Goal: Task Accomplishment & Management: Manage account settings

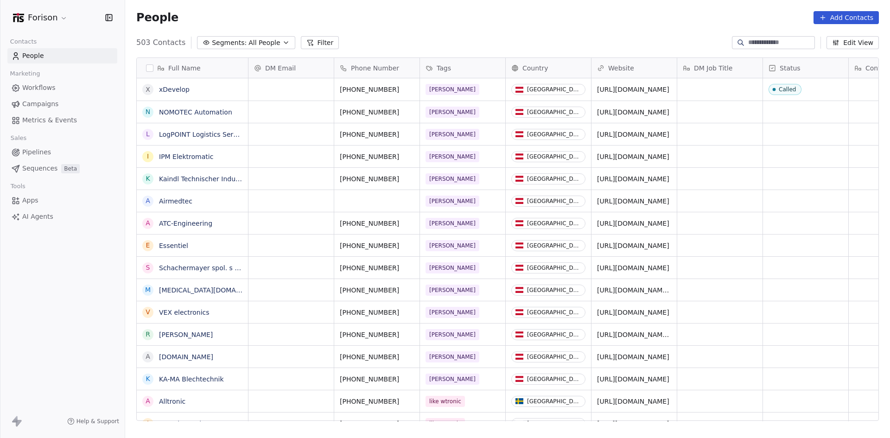
scroll to position [378, 758]
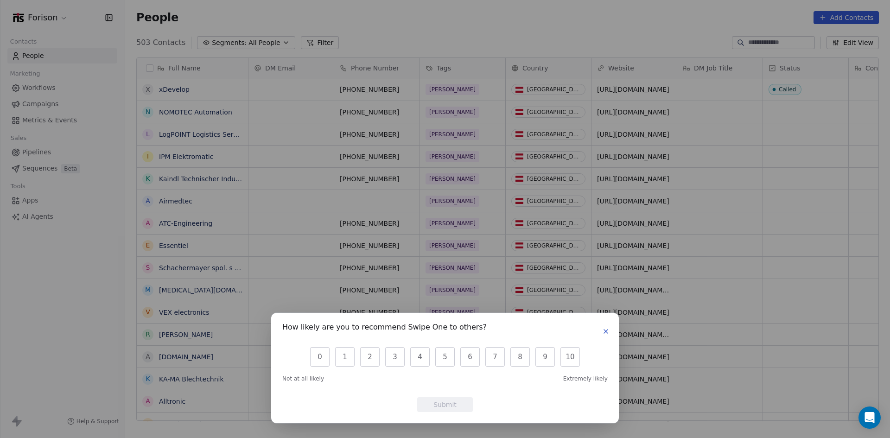
click at [607, 329] on icon "button" at bounding box center [605, 331] width 7 height 7
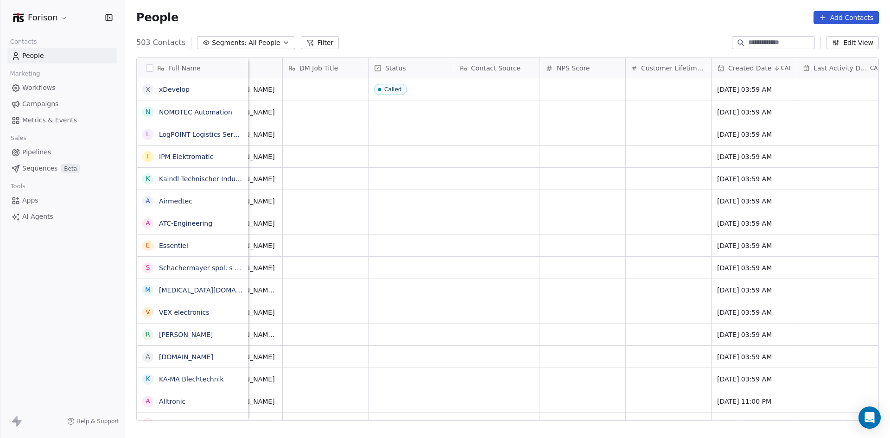
scroll to position [0, 379]
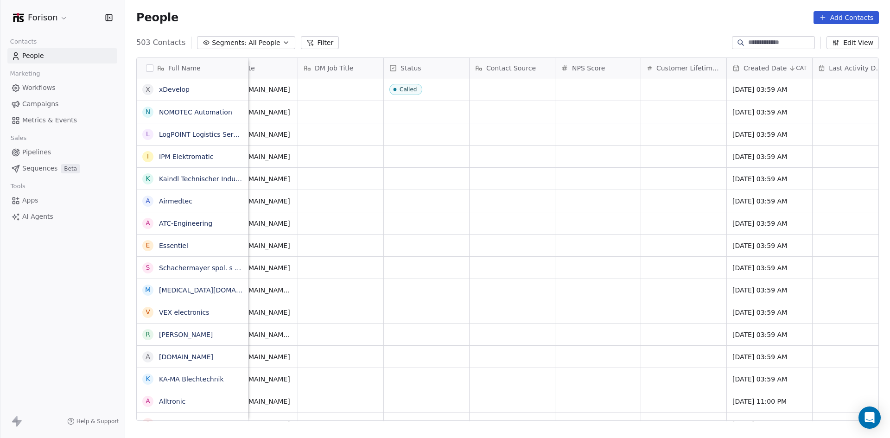
click at [411, 67] on span "Status" at bounding box center [410, 67] width 21 height 9
click at [411, 67] on html "Forison Contacts People Marketing Workflows Campaigns Metrics & Events Sales Pi…" at bounding box center [445, 219] width 890 height 438
click at [440, 49] on html "Forison Contacts People Marketing Workflows Campaigns Metrics & Events Sales Pi…" at bounding box center [445, 219] width 890 height 438
click at [437, 89] on span "Called" at bounding box center [418, 90] width 57 height 12
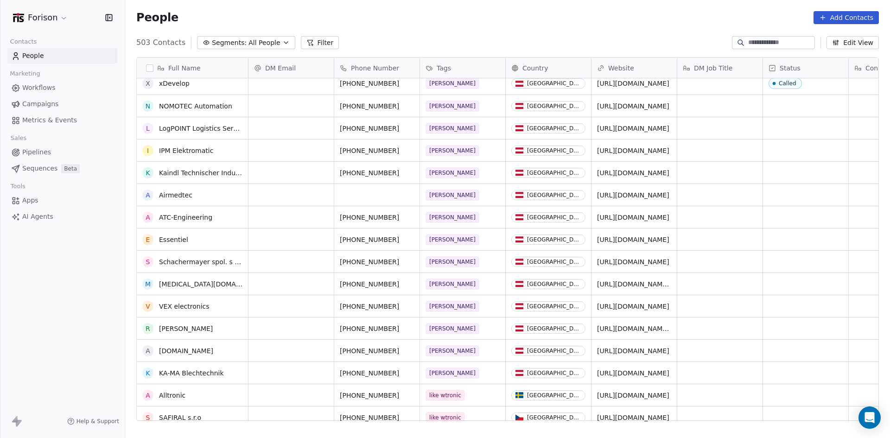
scroll to position [0, 0]
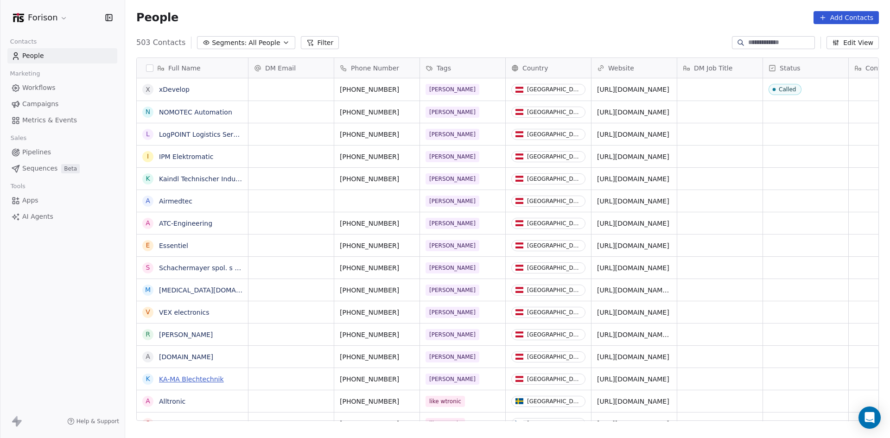
click at [190, 375] on link "KA-MA Blechtechnik" at bounding box center [191, 378] width 65 height 7
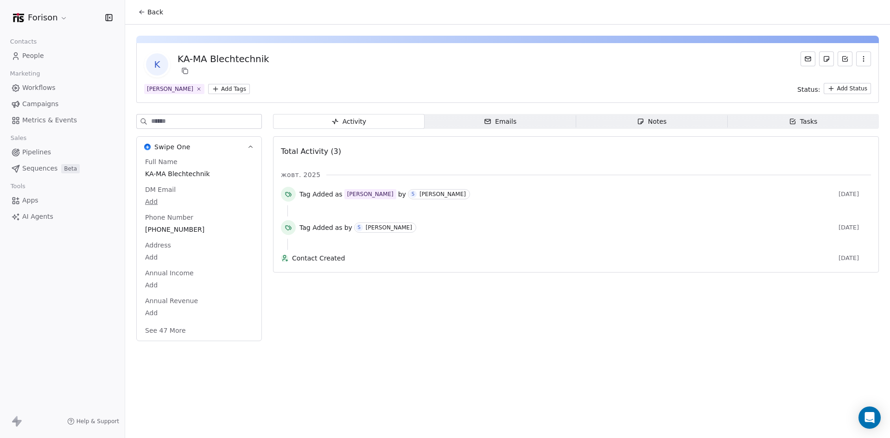
click at [457, 117] on span "Emails Emails" at bounding box center [500, 121] width 152 height 15
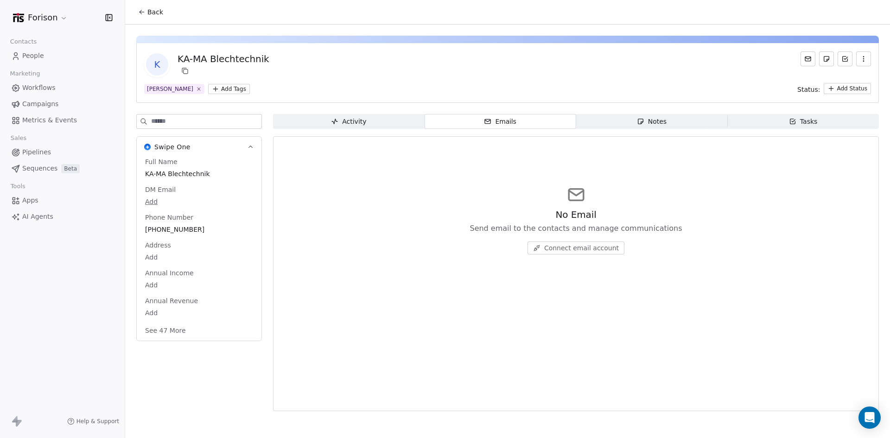
click at [636, 120] on span "Notes Notes" at bounding box center [652, 121] width 152 height 15
click at [785, 116] on span "Tasks Tasks" at bounding box center [803, 121] width 152 height 15
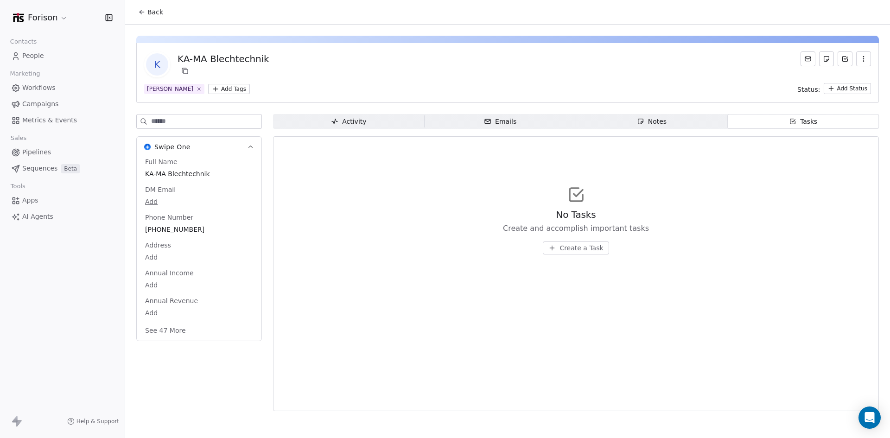
click at [351, 124] on div "Activity" at bounding box center [348, 122] width 35 height 10
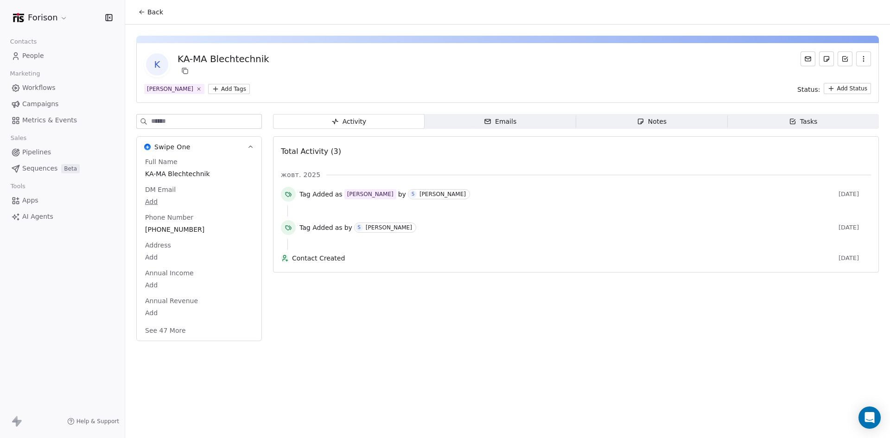
click at [145, 15] on button "Back" at bounding box center [151, 12] width 36 height 17
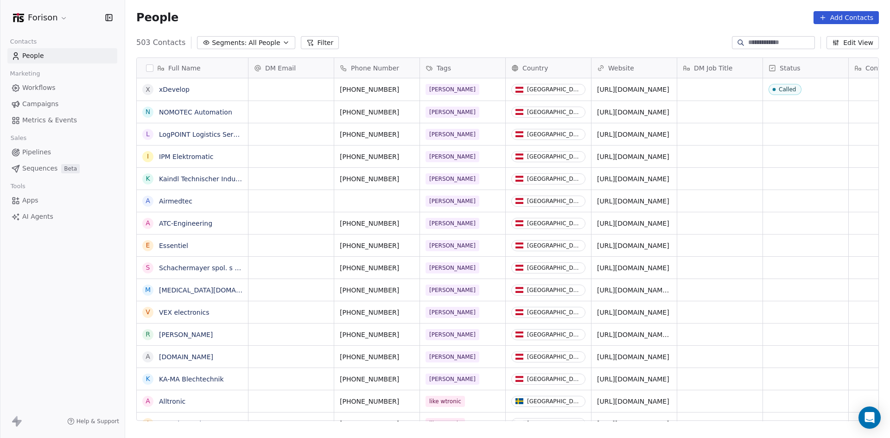
click at [854, 44] on button "Edit View" at bounding box center [852, 42] width 52 height 13
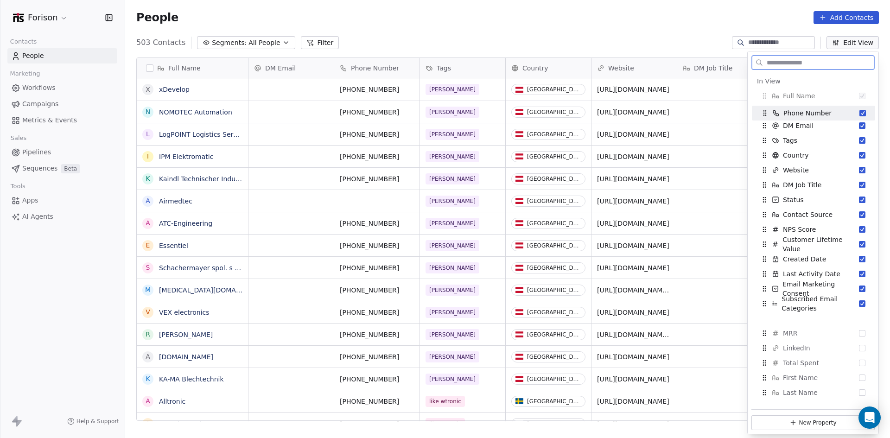
drag, startPoint x: 804, startPoint y: 120, endPoint x: 804, endPoint y: 109, distance: 10.2
click at [804, 109] on span "Phone Number" at bounding box center [807, 112] width 48 height 9
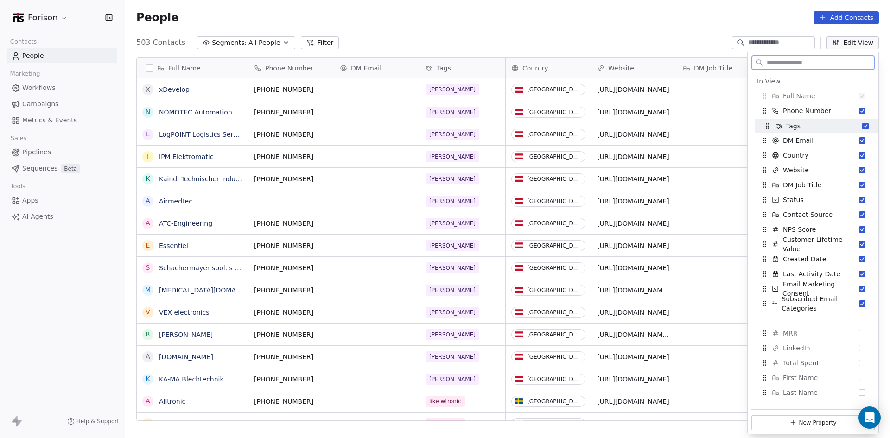
drag, startPoint x: 803, startPoint y: 140, endPoint x: 807, endPoint y: 126, distance: 14.7
click at [807, 126] on div "Tags" at bounding box center [816, 126] width 116 height 15
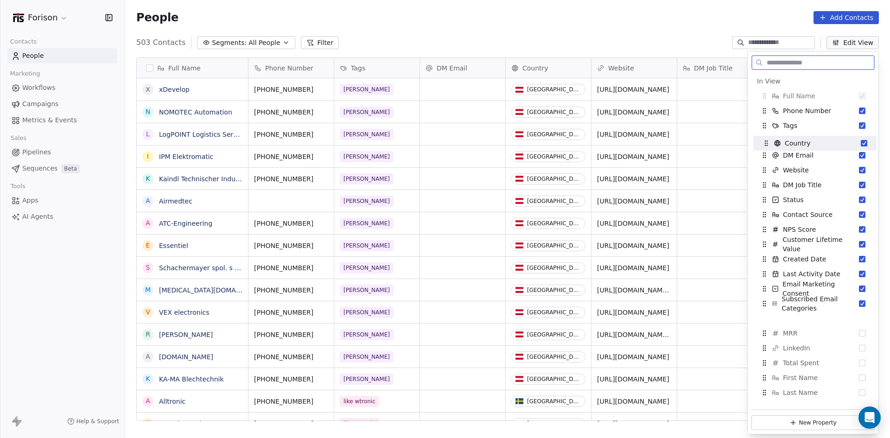
drag, startPoint x: 803, startPoint y: 157, endPoint x: 805, endPoint y: 145, distance: 12.2
click at [805, 145] on span "Country" at bounding box center [797, 143] width 26 height 9
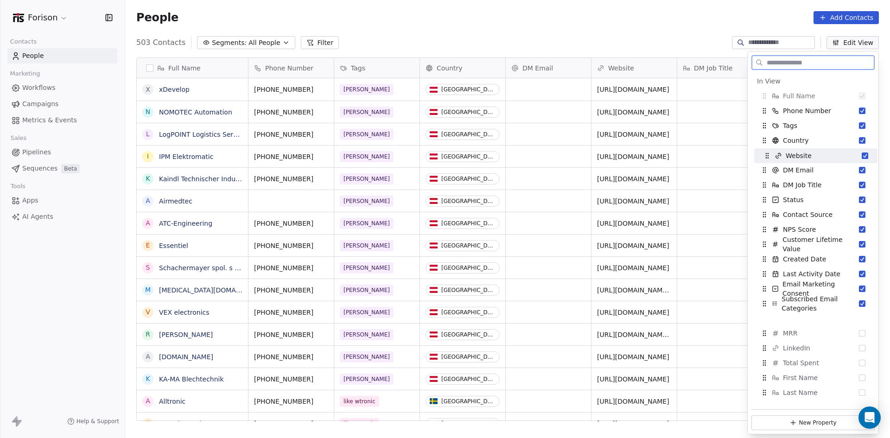
drag, startPoint x: 805, startPoint y: 172, endPoint x: 807, endPoint y: 158, distance: 14.0
click at [807, 158] on span "Website" at bounding box center [798, 155] width 26 height 9
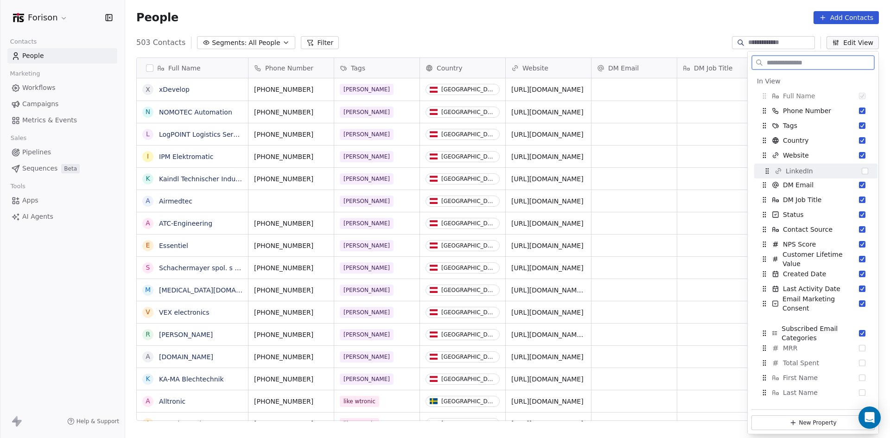
drag, startPoint x: 807, startPoint y: 302, endPoint x: 810, endPoint y: 171, distance: 130.7
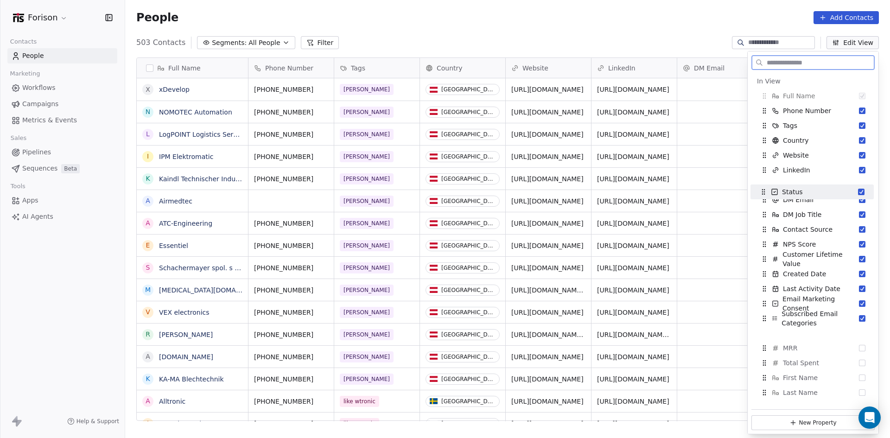
drag, startPoint x: 806, startPoint y: 216, endPoint x: 805, endPoint y: 193, distance: 22.7
click at [805, 193] on div "Status" at bounding box center [812, 191] width 116 height 15
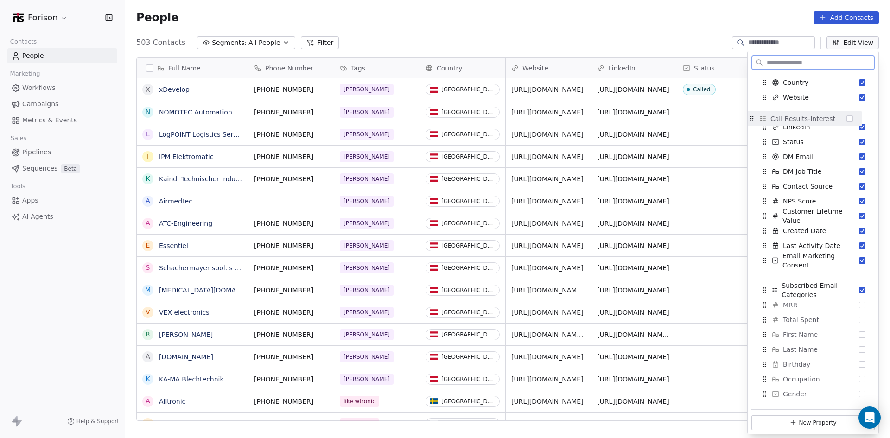
scroll to position [50, 0]
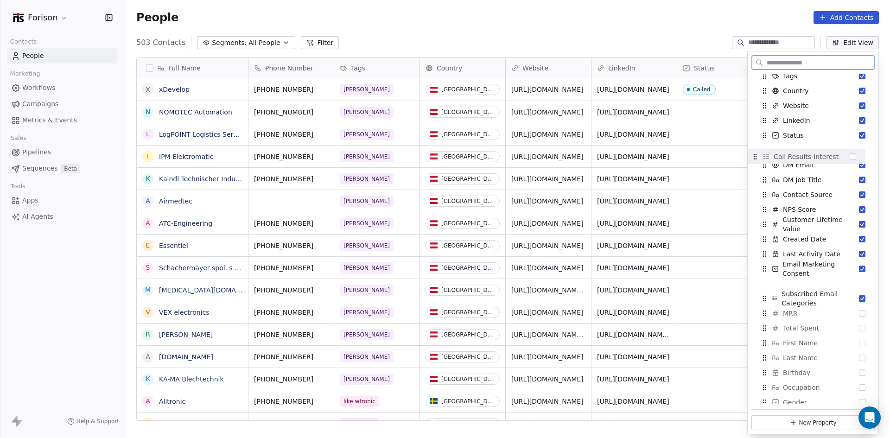
drag, startPoint x: 817, startPoint y: 379, endPoint x: 808, endPoint y: 159, distance: 219.4
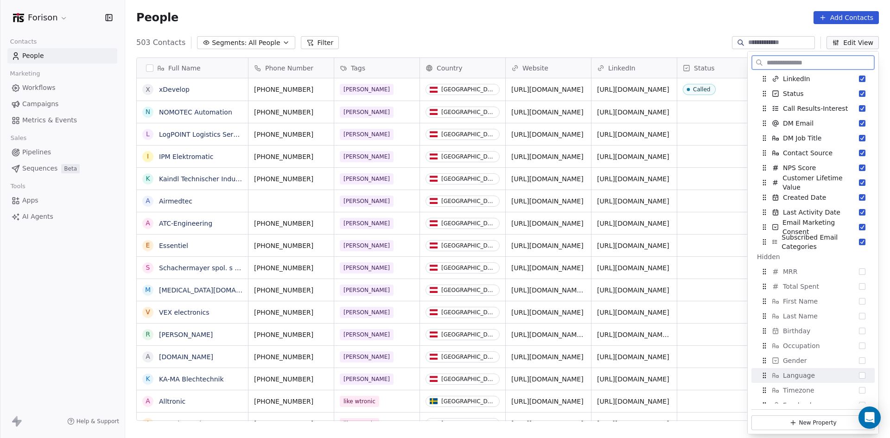
scroll to position [67, 0]
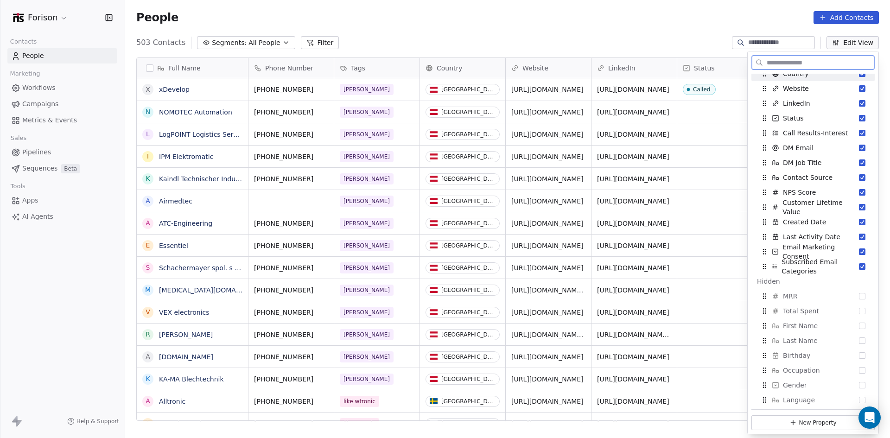
click at [793, 63] on input "text" at bounding box center [819, 62] width 109 height 13
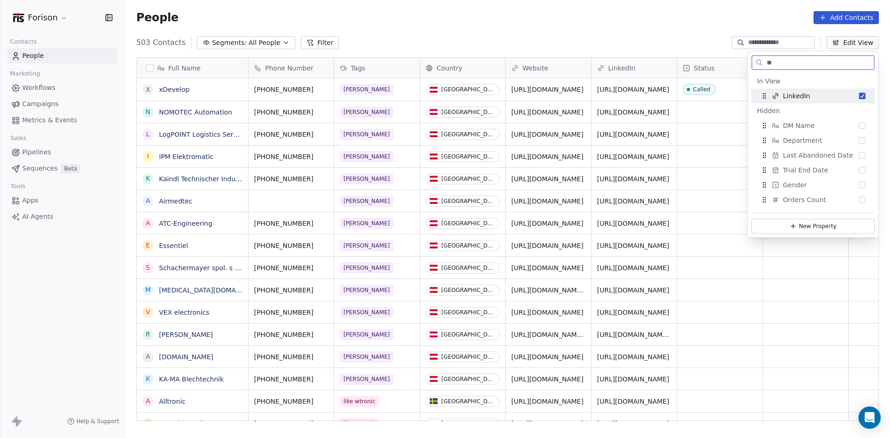
scroll to position [0, 0]
drag, startPoint x: 805, startPoint y: 126, endPoint x: 805, endPoint y: 115, distance: 10.2
click at [805, 115] on span "DM Name" at bounding box center [799, 115] width 32 height 9
click at [861, 202] on button "Suggestions" at bounding box center [862, 199] width 6 height 6
type input "*"
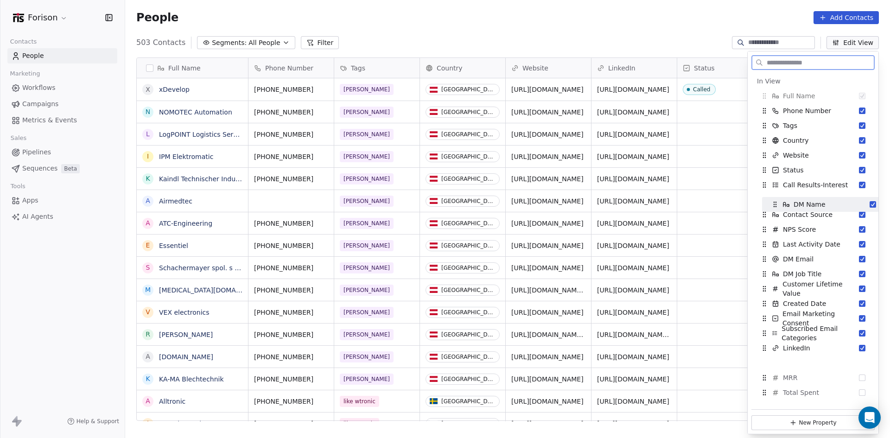
drag, startPoint x: 811, startPoint y: 329, endPoint x: 822, endPoint y: 200, distance: 129.3
click at [822, 200] on span "DM Name" at bounding box center [809, 204] width 32 height 9
drag, startPoint x: 822, startPoint y: 200, endPoint x: 819, endPoint y: 214, distance: 14.6
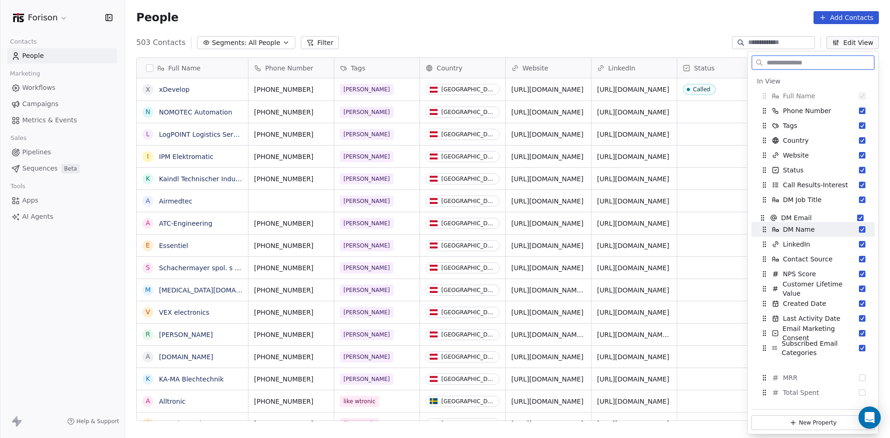
drag, startPoint x: 814, startPoint y: 202, endPoint x: 810, endPoint y: 218, distance: 15.7
click at [810, 218] on div "DM Email" at bounding box center [811, 217] width 116 height 15
drag, startPoint x: 806, startPoint y: 231, endPoint x: 811, endPoint y: 203, distance: 28.3
click at [811, 203] on span "DM Name" at bounding box center [804, 201] width 32 height 9
drag, startPoint x: 813, startPoint y: 241, endPoint x: 814, endPoint y: 213, distance: 27.8
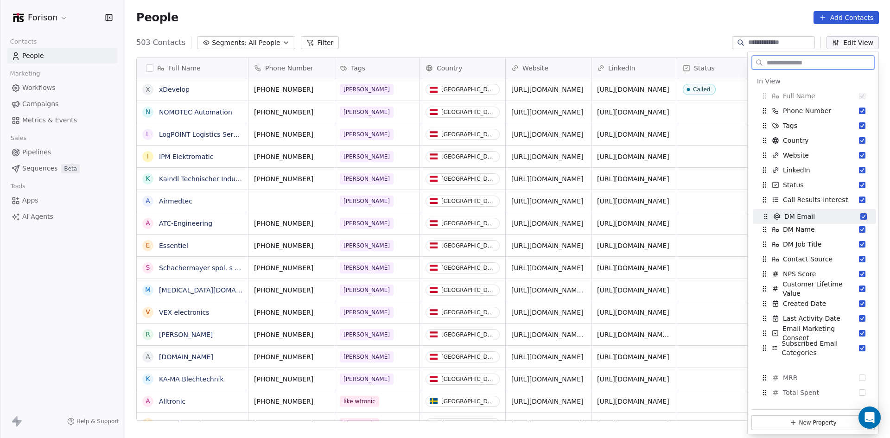
click at [814, 213] on div "DM Email" at bounding box center [814, 216] width 116 height 15
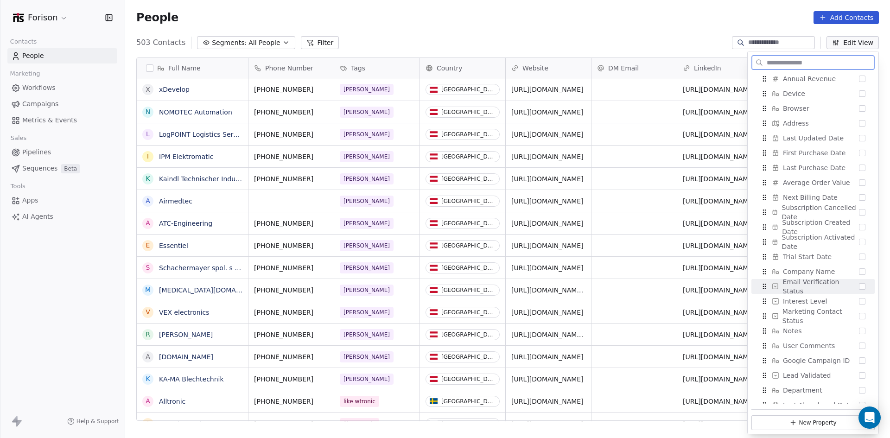
scroll to position [530, 0]
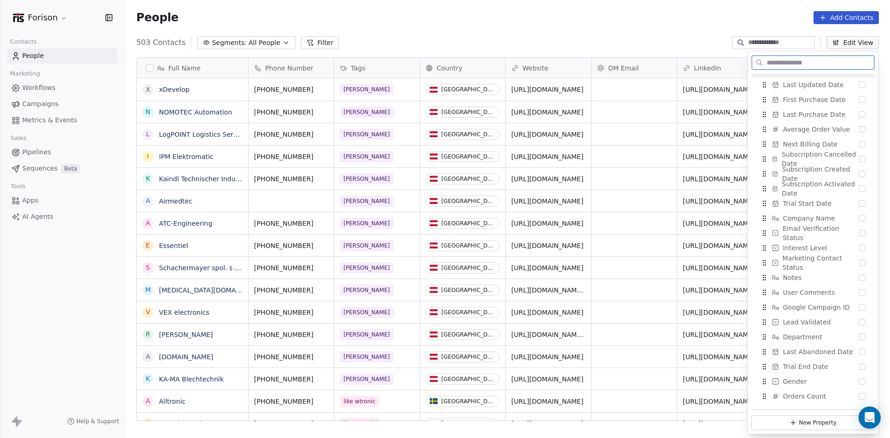
click at [806, 60] on input "text" at bounding box center [819, 62] width 109 height 13
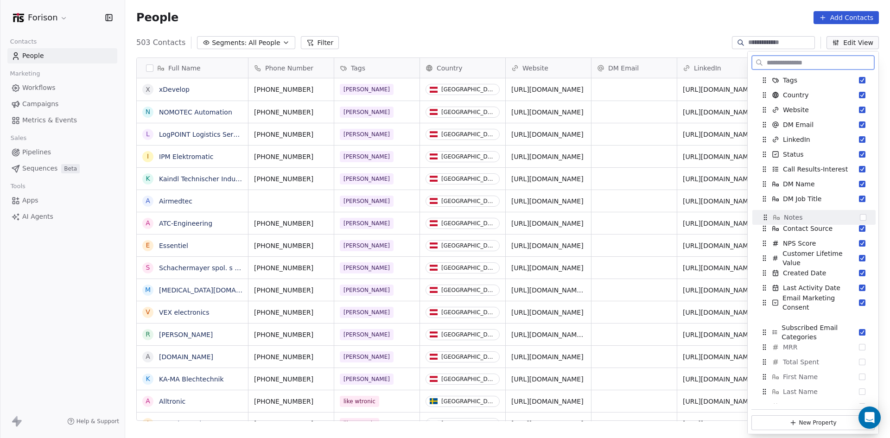
scroll to position [20, 0]
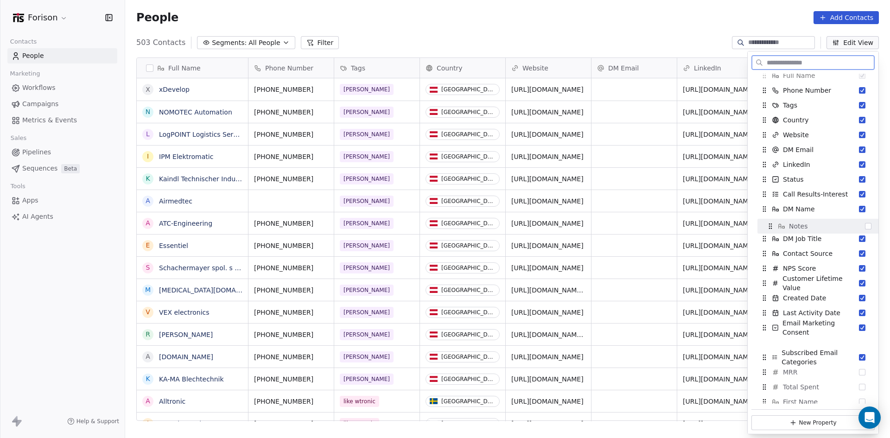
drag, startPoint x: 800, startPoint y: 274, endPoint x: 806, endPoint y: 223, distance: 51.8
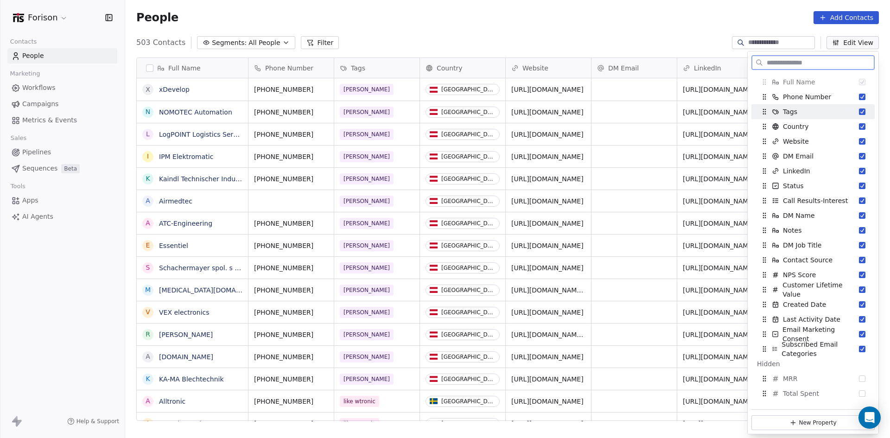
scroll to position [0, 0]
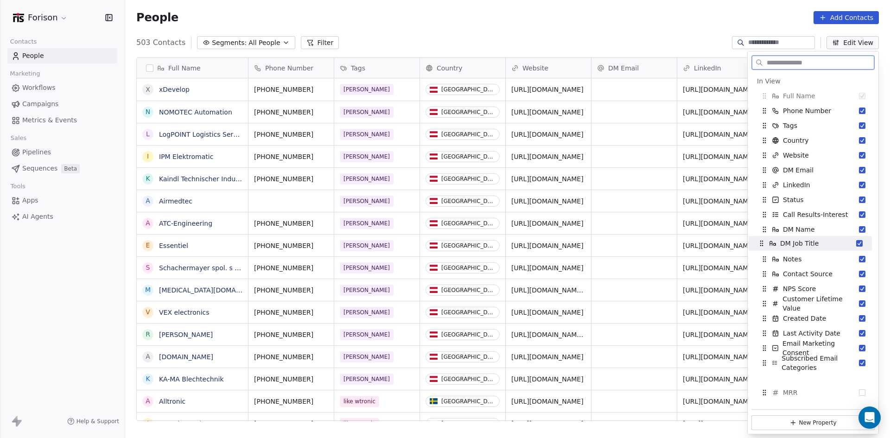
drag, startPoint x: 817, startPoint y: 261, endPoint x: 814, endPoint y: 246, distance: 16.0
click at [814, 246] on span "DM Job Title" at bounding box center [799, 243] width 38 height 9
click at [791, 65] on input "text" at bounding box center [819, 62] width 109 height 13
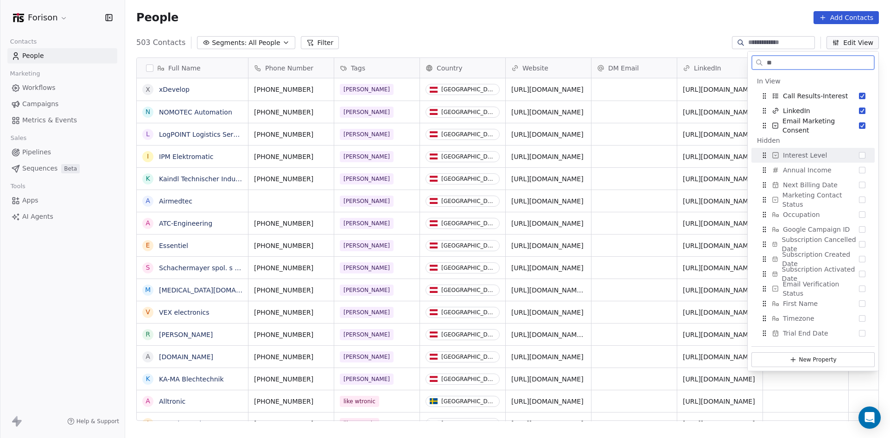
click at [860, 154] on button "Suggestions" at bounding box center [862, 155] width 6 height 6
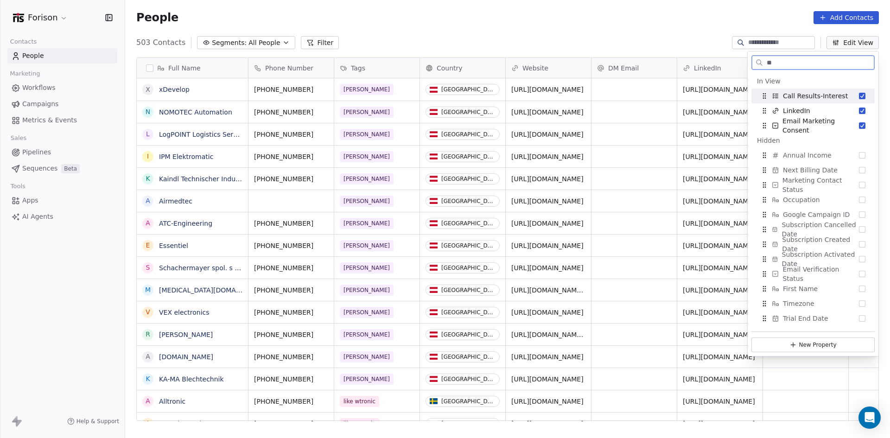
type input "*"
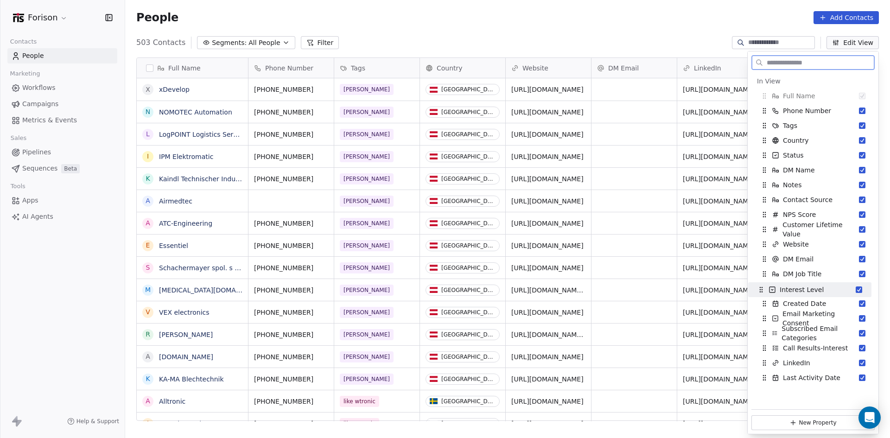
drag, startPoint x: 813, startPoint y: 334, endPoint x: 810, endPoint y: 291, distance: 43.7
click at [810, 291] on span "Interest Level" at bounding box center [801, 289] width 44 height 9
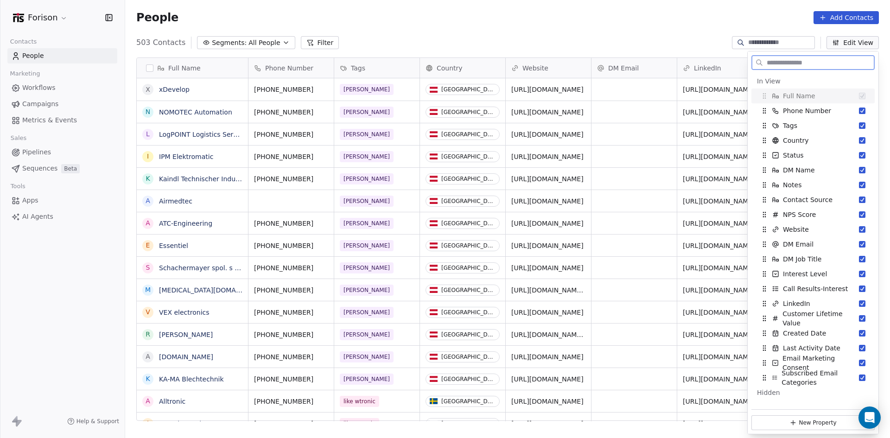
click at [791, 63] on input "text" at bounding box center [819, 62] width 109 height 13
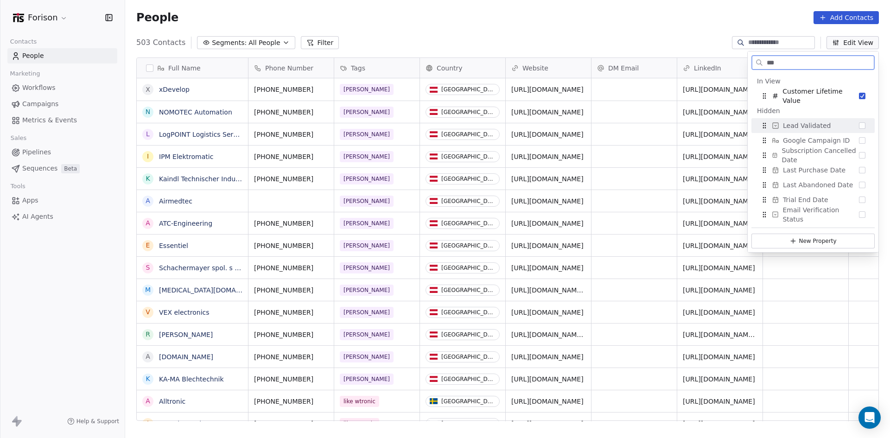
click at [850, 124] on div "Lead Validated" at bounding box center [813, 125] width 116 height 15
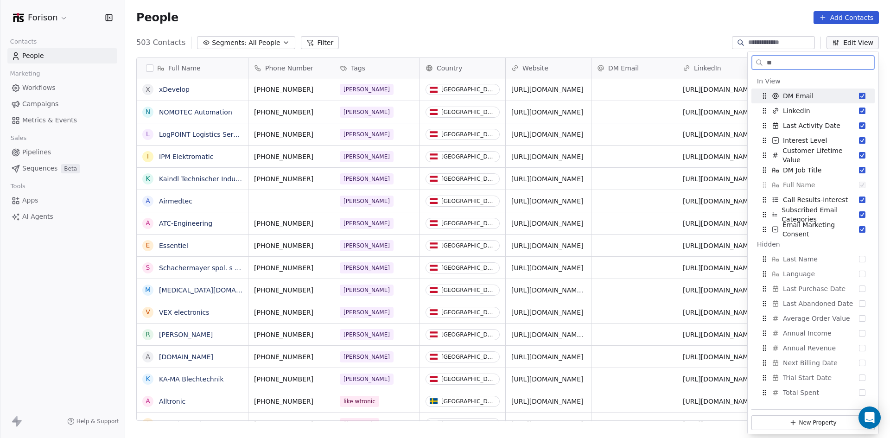
type input "*"
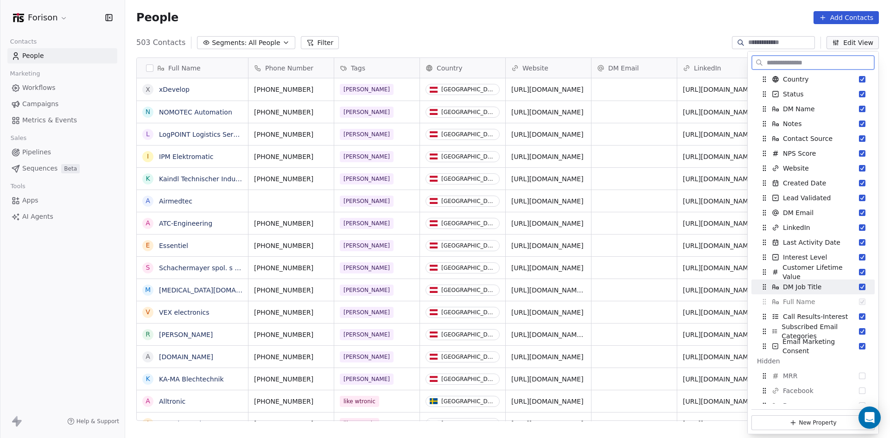
scroll to position [93, 0]
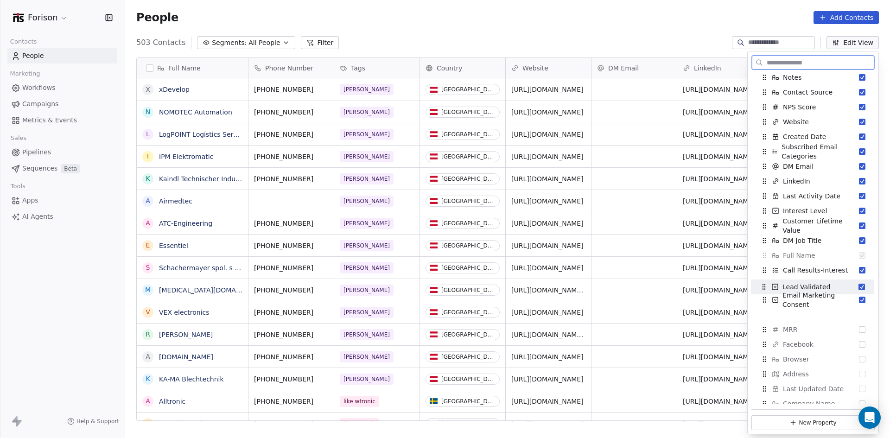
drag, startPoint x: 804, startPoint y: 146, endPoint x: 804, endPoint y: 282, distance: 135.3
click at [804, 282] on div "Lead Validated" at bounding box center [812, 286] width 116 height 15
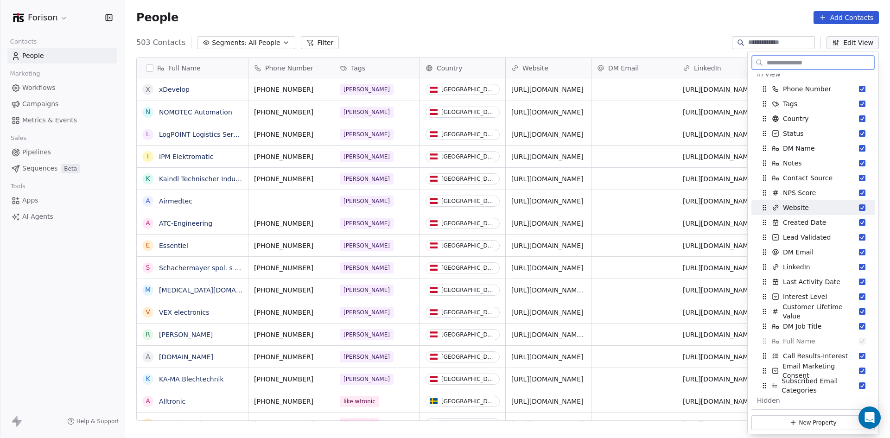
scroll to position [0, 0]
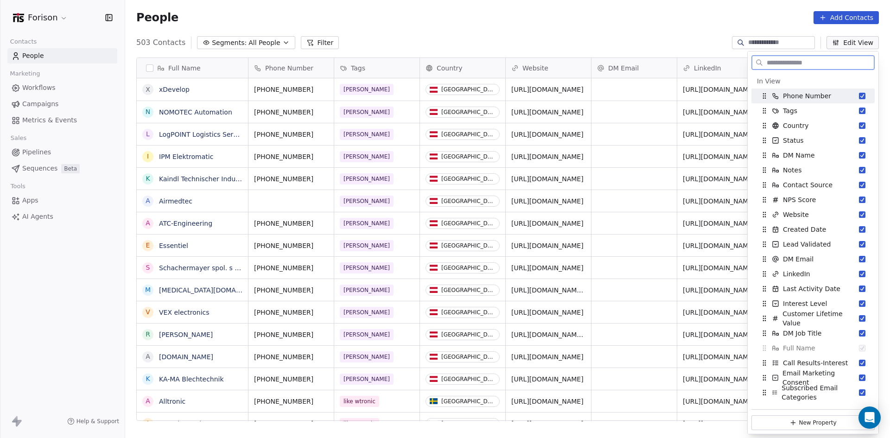
click at [859, 96] on button "Suggestions" at bounding box center [862, 96] width 6 height 6
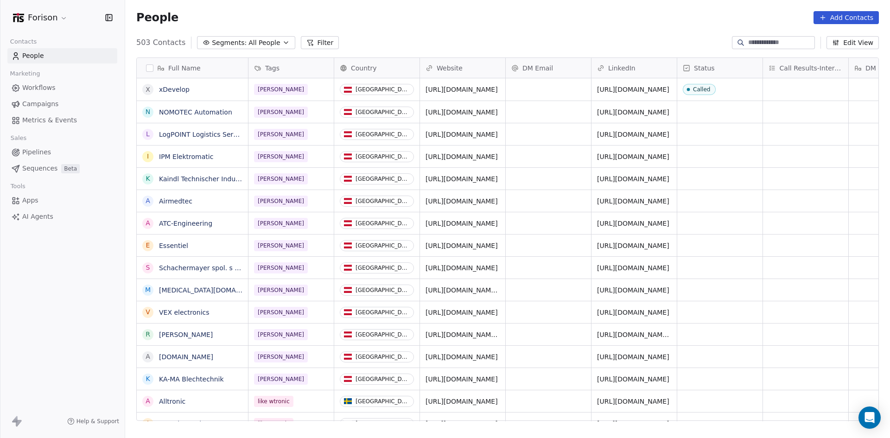
drag, startPoint x: 192, startPoint y: 70, endPoint x: 209, endPoint y: 68, distance: 17.2
click at [209, 68] on div "Full Name" at bounding box center [191, 67] width 98 height 9
click at [128, 57] on html "Forison Contacts People Marketing Workflows Campaigns Metrics & Events Sales Pi…" at bounding box center [445, 219] width 890 height 438
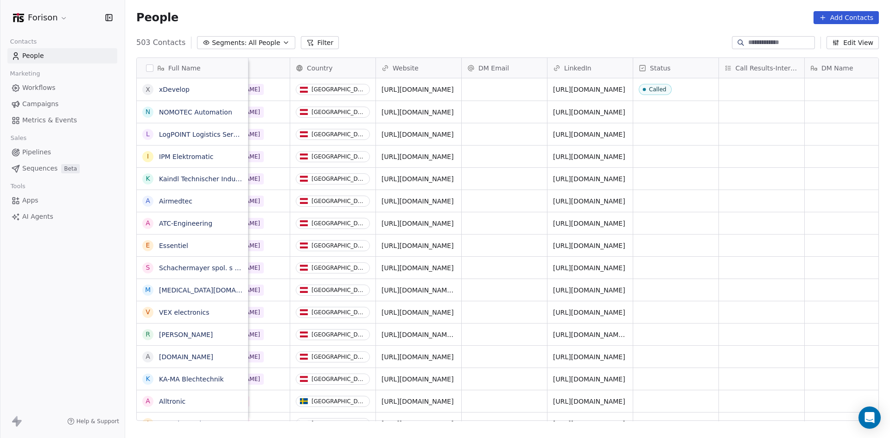
scroll to position [0, 45]
drag, startPoint x: 575, startPoint y: 70, endPoint x: 502, endPoint y: 67, distance: 72.3
click at [502, 67] on div "Full Name x xDevelop N NOMOTEC Automation L LogPOINT Logistics Services I IPM E…" at bounding box center [507, 239] width 741 height 363
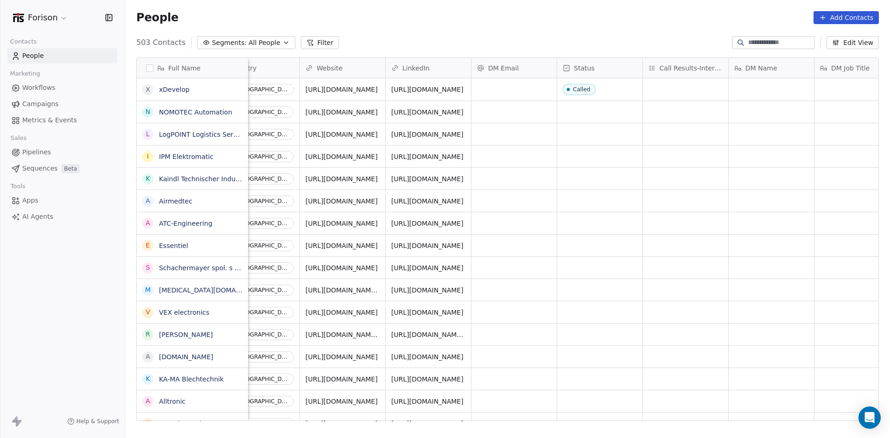
scroll to position [0, 125]
drag, startPoint x: 573, startPoint y: 68, endPoint x: 517, endPoint y: 67, distance: 56.1
click at [517, 67] on div "Full Name x xDevelop N NOMOTEC Automation L LogPOINT Logistics Services I IPM E…" at bounding box center [507, 239] width 741 height 363
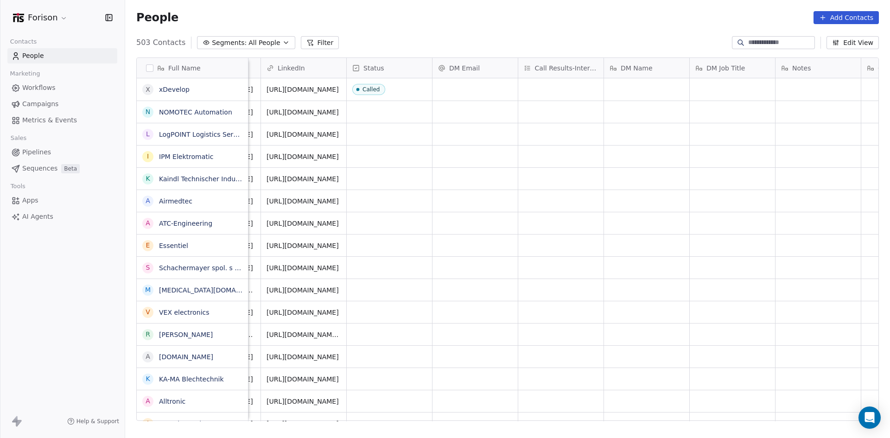
scroll to position [0, 253]
drag, startPoint x: 546, startPoint y: 66, endPoint x: 474, endPoint y: 61, distance: 72.5
click at [474, 61] on div "Full Name x xDevelop N NOMOTEC Automation L LogPOINT Logistics Services I IPM E…" at bounding box center [507, 239] width 741 height 363
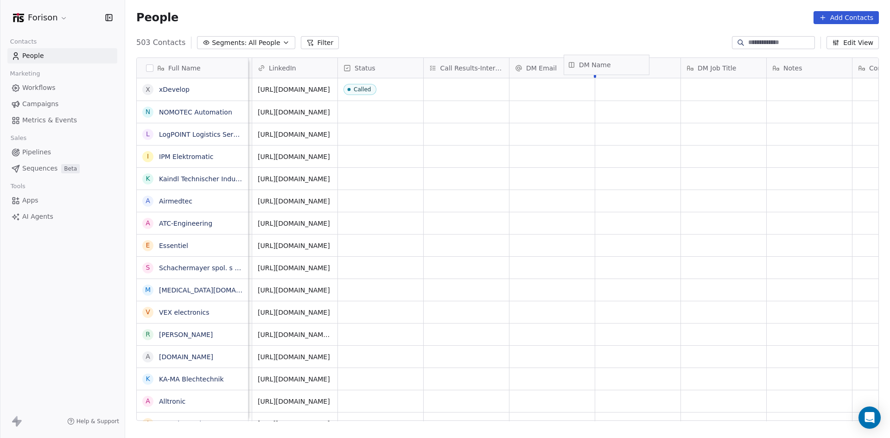
drag, startPoint x: 623, startPoint y: 70, endPoint x: 562, endPoint y: 69, distance: 61.6
click at [562, 69] on div "Full Name x xDevelop N NOMOTEC Automation L LogPOINT Logistics Services I IPM E…" at bounding box center [507, 239] width 741 height 363
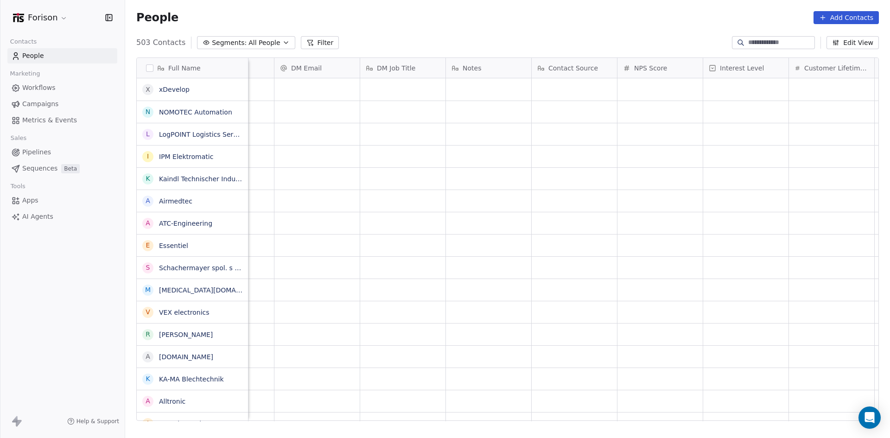
scroll to position [0, 576]
drag, startPoint x: 738, startPoint y: 68, endPoint x: 565, endPoint y: 67, distance: 172.8
click at [565, 67] on div "Full Name x xDevelop N NOMOTEC Automation L LogPOINT Logistics Services I IPM E…" at bounding box center [507, 239] width 741 height 363
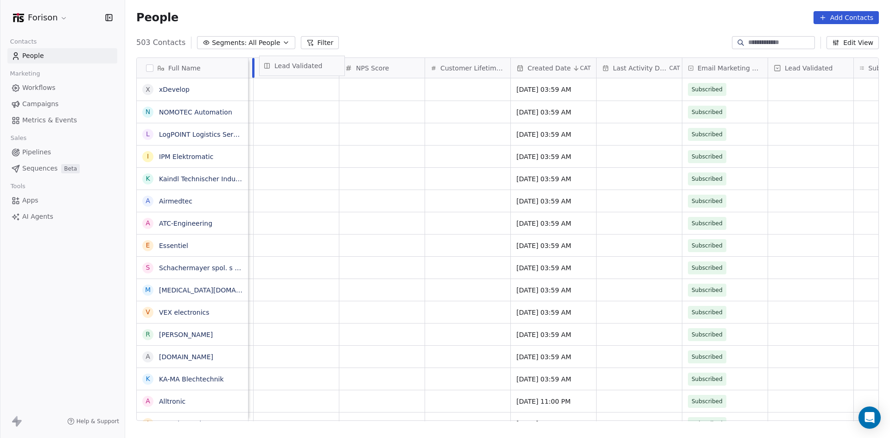
scroll to position [0, 898]
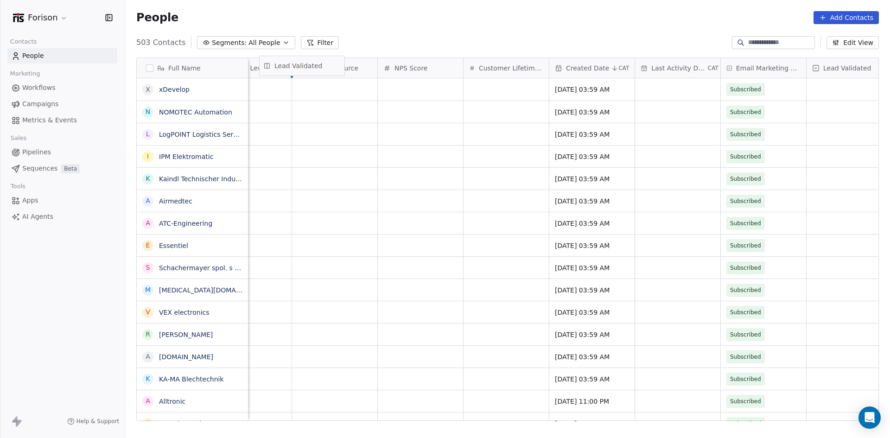
drag, startPoint x: 779, startPoint y: 65, endPoint x: 307, endPoint y: 63, distance: 472.2
click at [307, 63] on div "Full Name x xDevelop N NOMOTEC Automation L LogPOINT Logistics Services I IPM E…" at bounding box center [507, 239] width 741 height 363
click at [308, 63] on span "Lead Validated" at bounding box center [332, 67] width 48 height 9
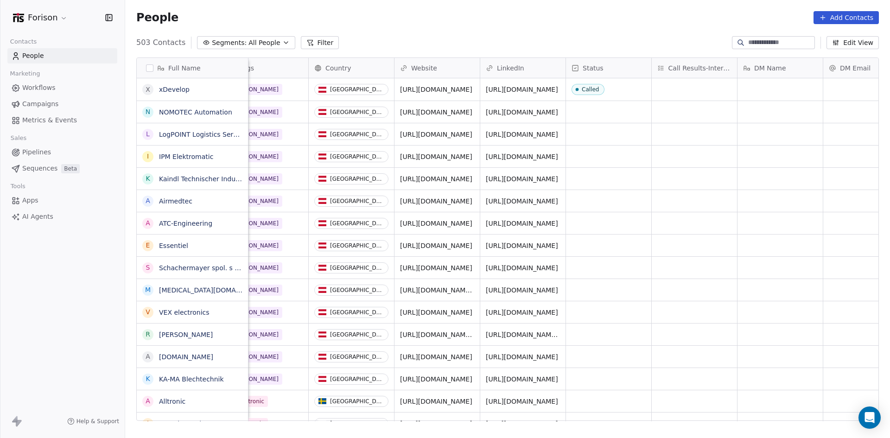
scroll to position [0, 0]
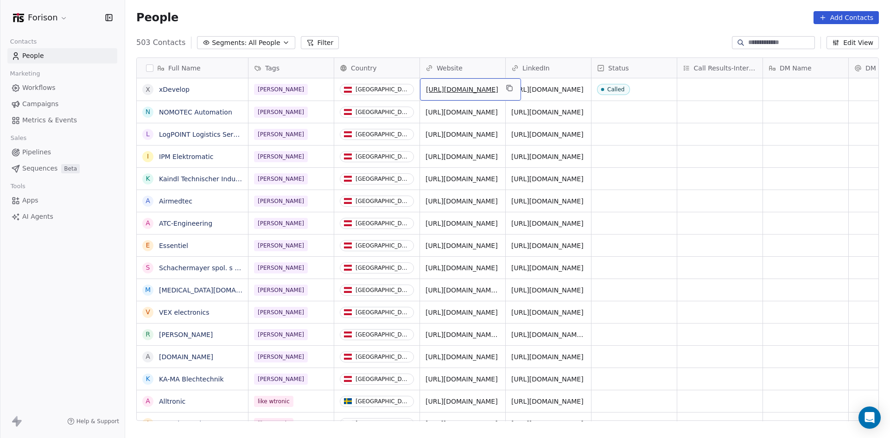
click at [484, 27] on div "People Add Contacts" at bounding box center [507, 17] width 765 height 35
click at [871, 39] on button "Edit View" at bounding box center [852, 42] width 52 height 13
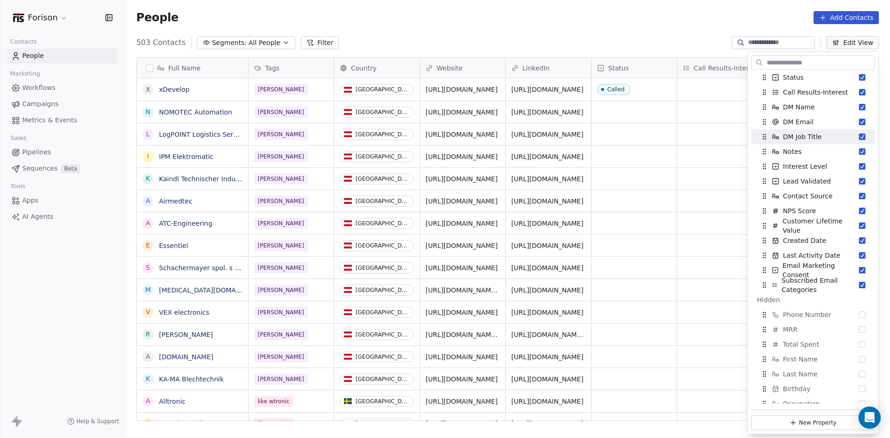
scroll to position [139, 0]
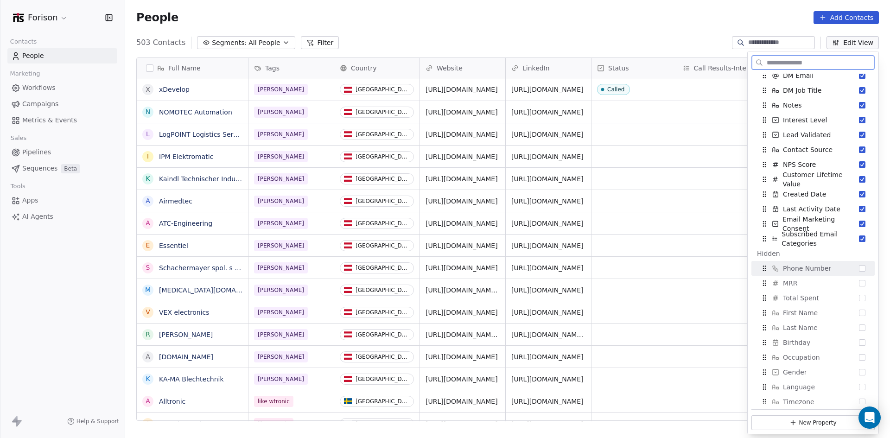
click at [859, 271] on div "Phone Number" at bounding box center [813, 268] width 116 height 15
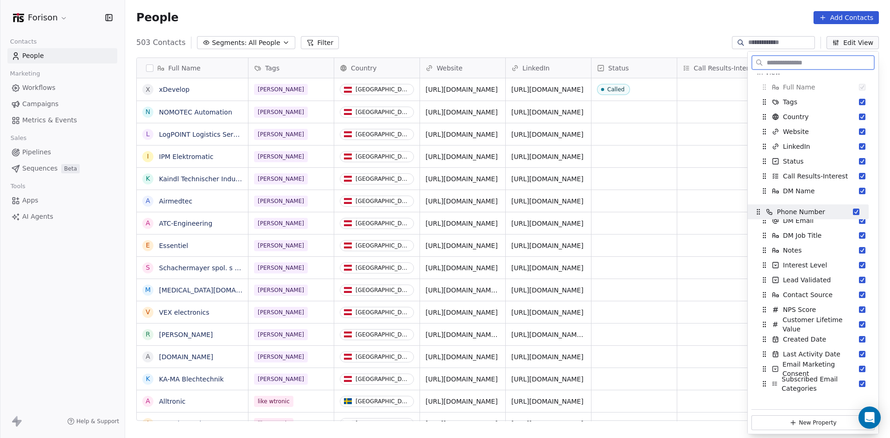
scroll to position [0, 0]
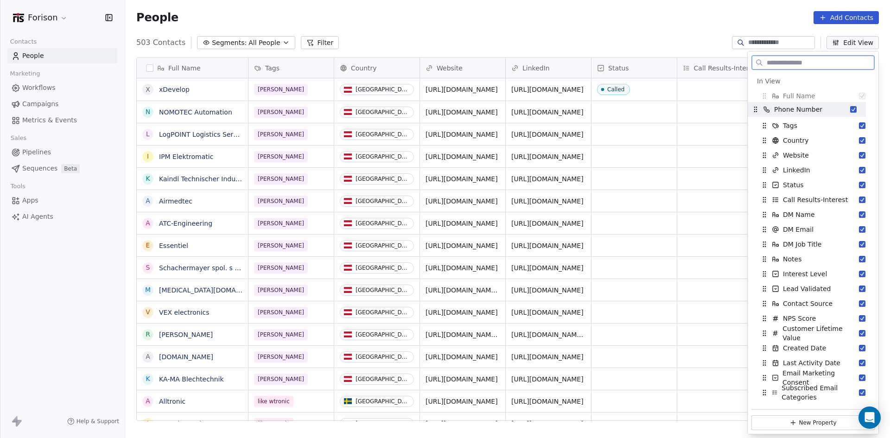
drag, startPoint x: 802, startPoint y: 347, endPoint x: 793, endPoint y: 110, distance: 236.5
click at [793, 110] on span "Phone Number" at bounding box center [798, 109] width 48 height 9
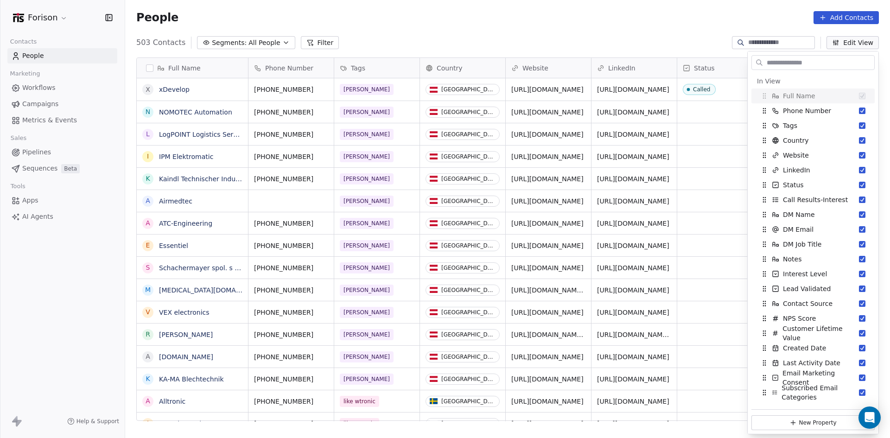
click at [667, 25] on div "People Add Contacts" at bounding box center [507, 17] width 765 height 35
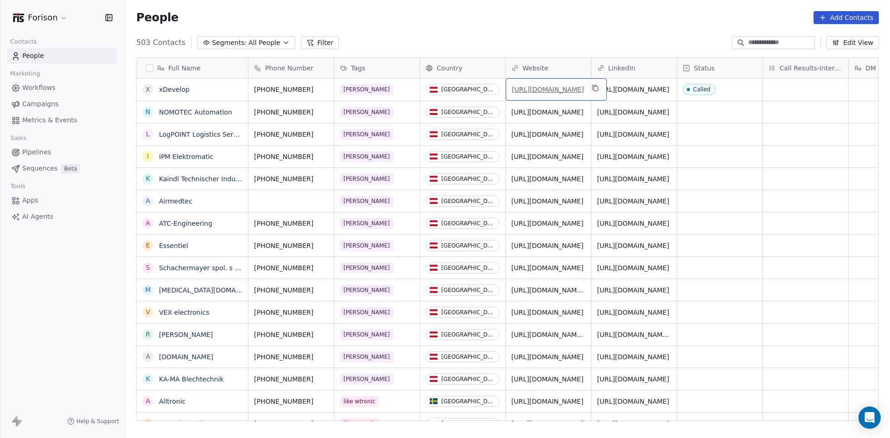
click at [547, 90] on link "[URL][DOMAIN_NAME]" at bounding box center [548, 89] width 72 height 7
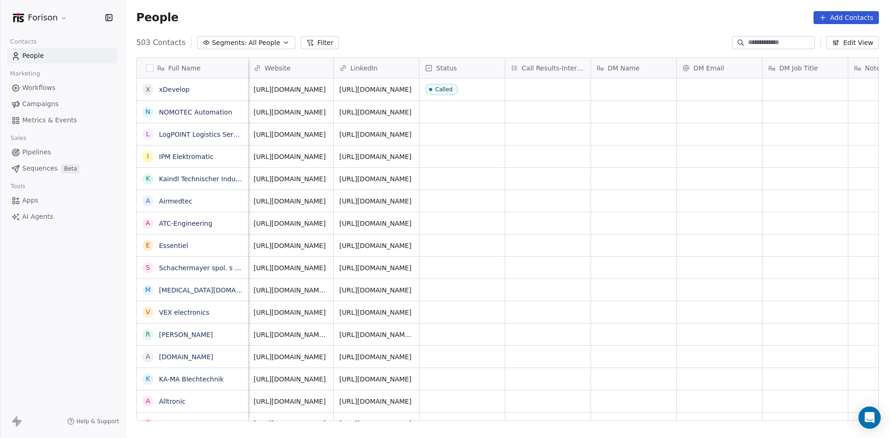
scroll to position [0, 270]
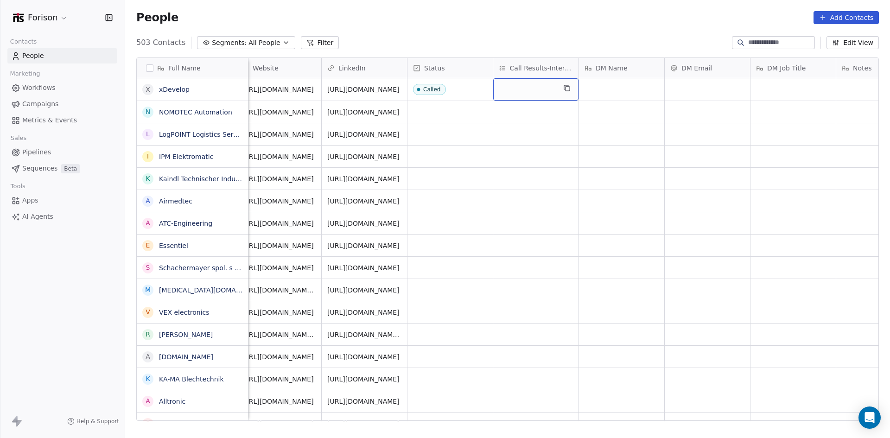
click at [544, 85] on div "grid" at bounding box center [535, 89] width 85 height 22
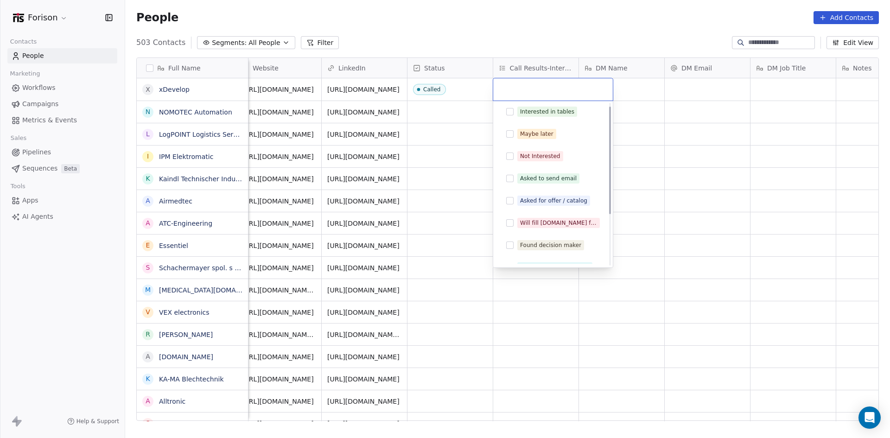
scroll to position [0, 0]
click at [513, 118] on div "Interested in tables" at bounding box center [552, 114] width 105 height 15
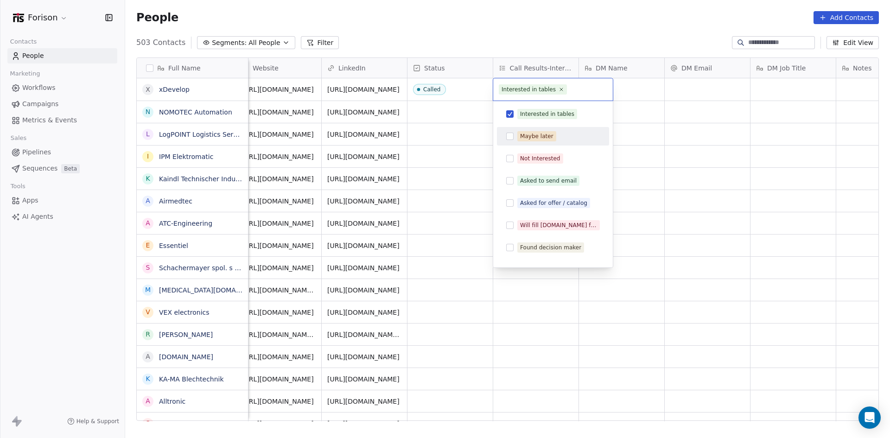
click at [512, 133] on button "Suggestions" at bounding box center [509, 136] width 7 height 7
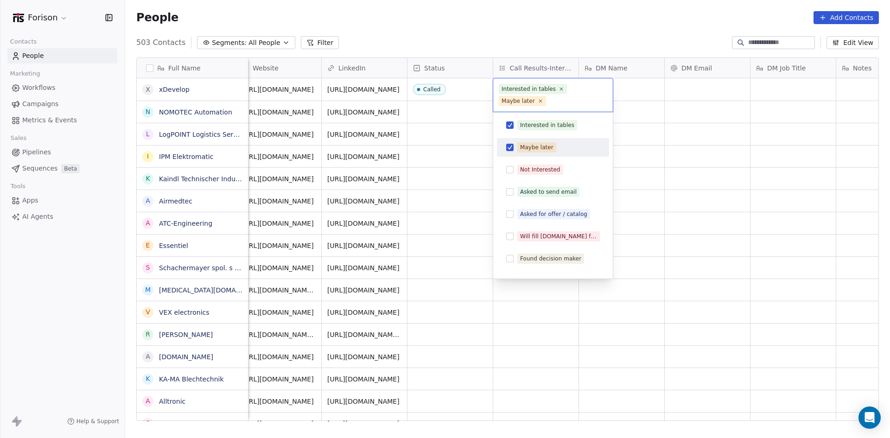
click at [507, 145] on button "Suggestions" at bounding box center [509, 147] width 7 height 7
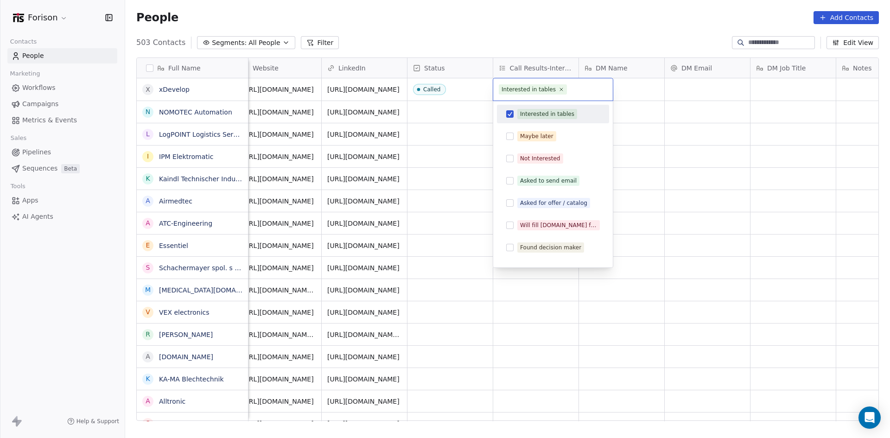
click at [507, 116] on button "Suggestions" at bounding box center [509, 113] width 7 height 7
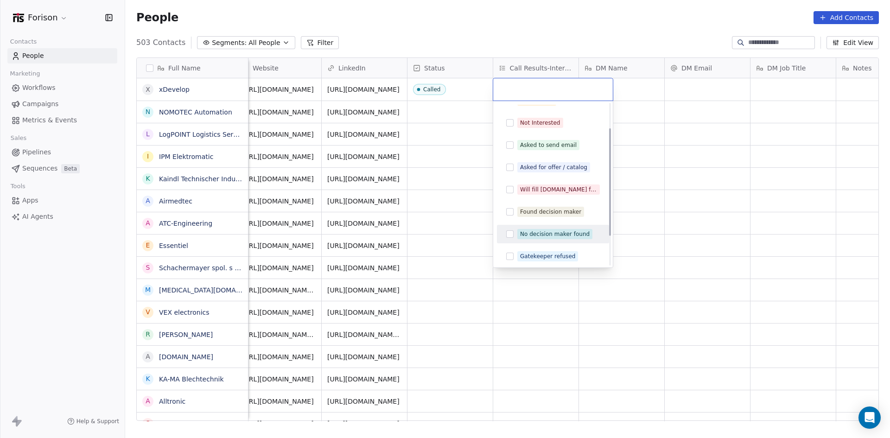
scroll to position [82, 0]
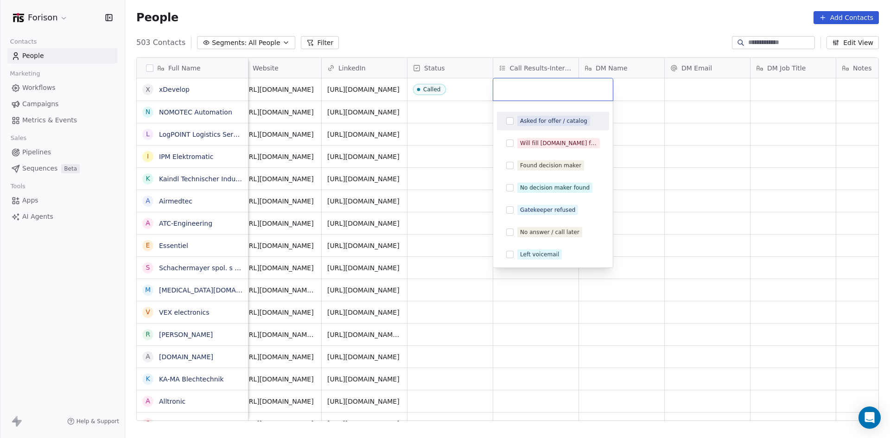
click at [543, 25] on html "Forison Contacts People Marketing Workflows Campaigns Metrics & Events Sales Pi…" at bounding box center [445, 219] width 890 height 438
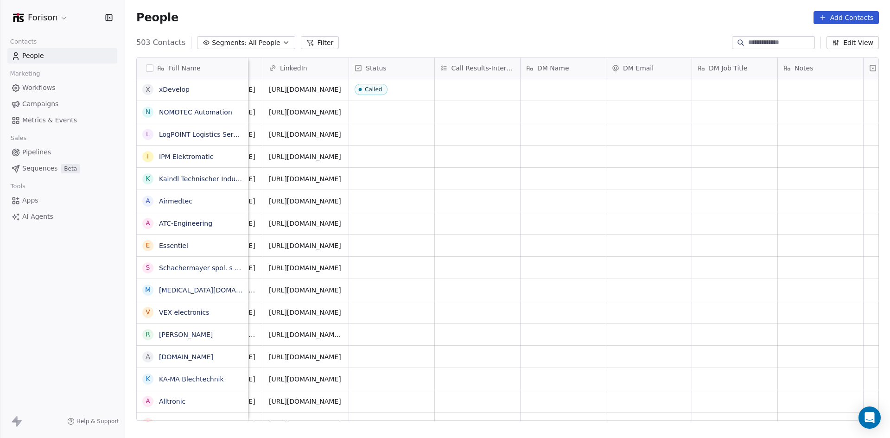
scroll to position [0, 324]
click at [546, 93] on div "grid" at bounding box center [567, 89] width 85 height 22
click at [546, 93] on textarea at bounding box center [567, 93] width 84 height 29
click at [580, 39] on html "Forison Contacts People Marketing Workflows Campaigns Metrics & Events Sales Pi…" at bounding box center [445, 219] width 890 height 438
click at [506, 103] on html "Forison Contacts People Marketing Workflows Campaigns Metrics & Events Sales Pi…" at bounding box center [445, 219] width 890 height 438
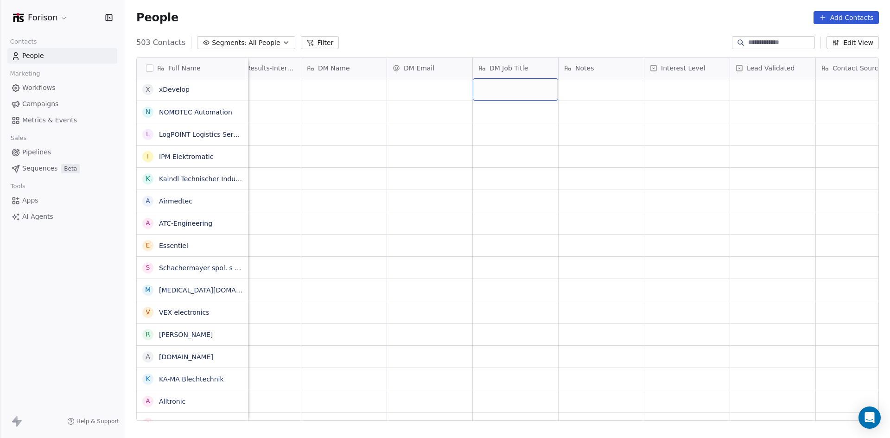
scroll to position [0, 559]
click at [664, 93] on div "grid" at bounding box center [674, 89] width 85 height 22
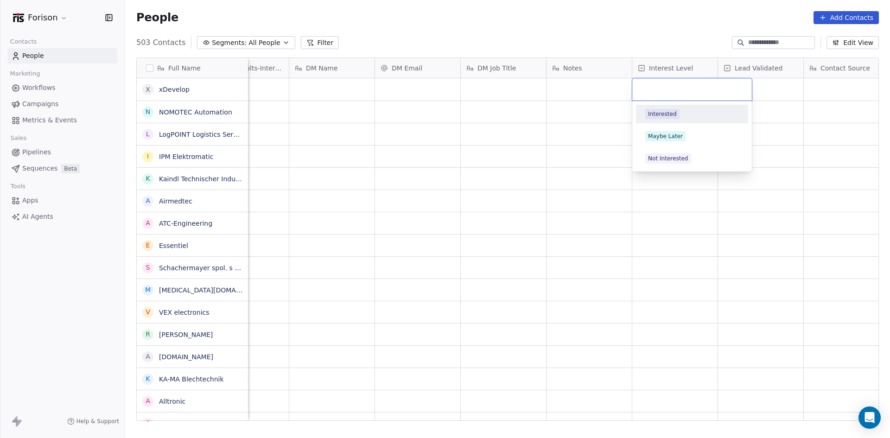
click at [662, 41] on html "Forison Contacts People Marketing Workflows Campaigns Metrics & Events Sales Pi…" at bounding box center [445, 219] width 890 height 438
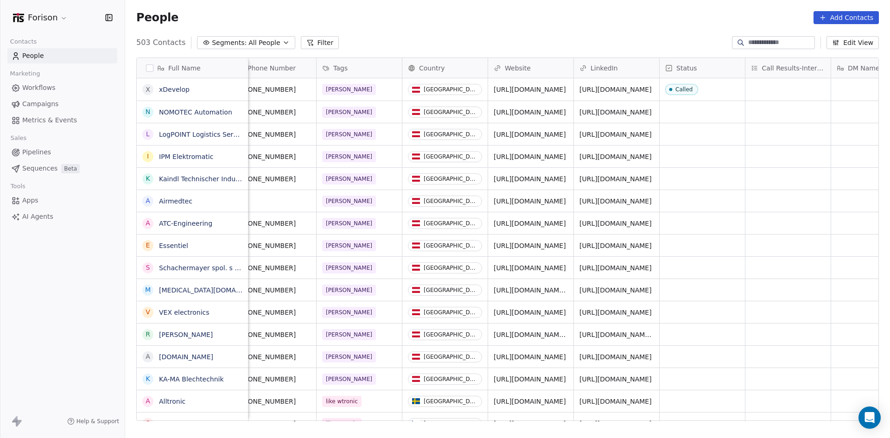
scroll to position [0, 0]
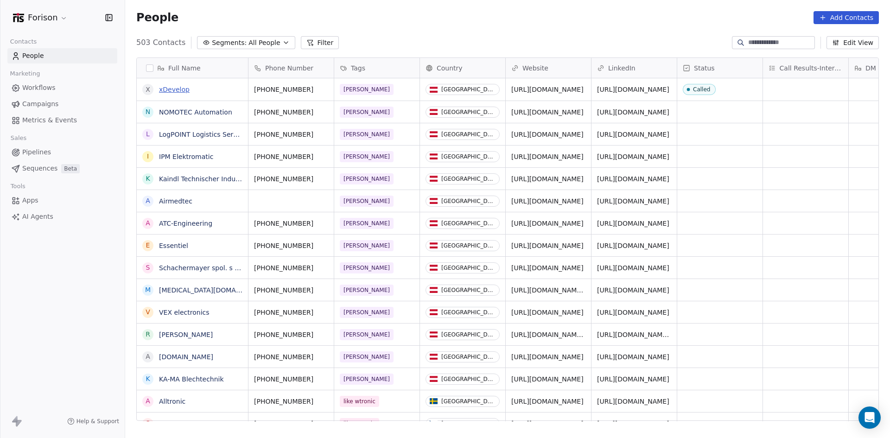
click at [168, 89] on link "xDevelop" at bounding box center [174, 89] width 31 height 7
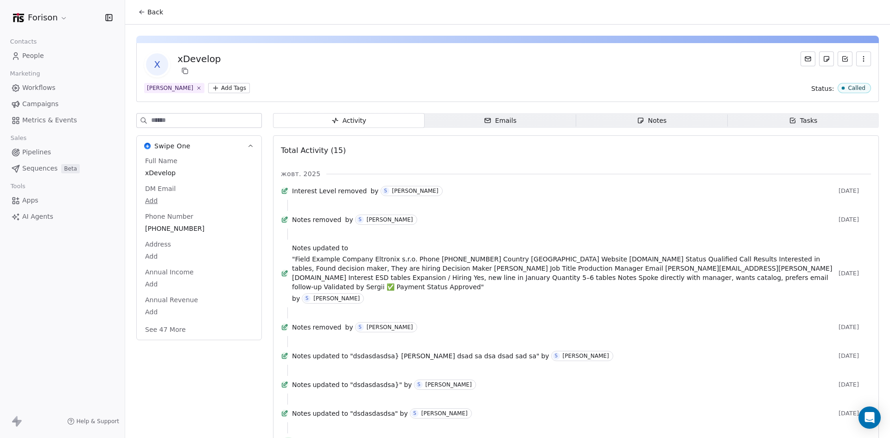
click at [141, 13] on icon at bounding box center [140, 13] width 2 height 2
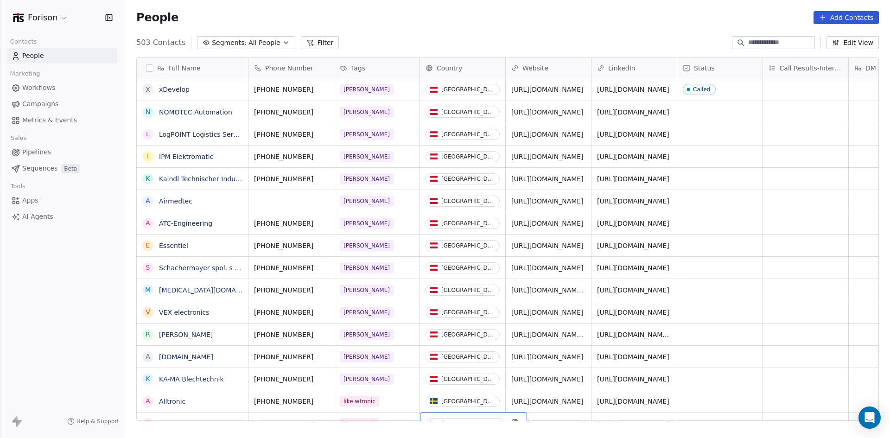
scroll to position [40, 0]
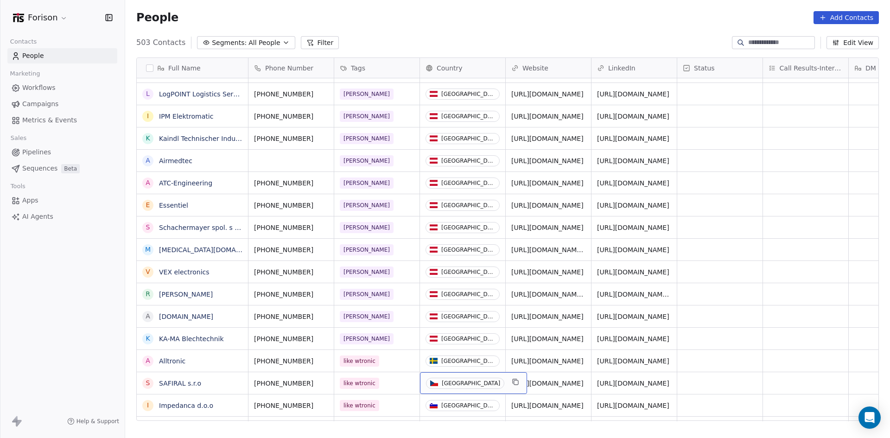
drag, startPoint x: 458, startPoint y: 414, endPoint x: 463, endPoint y: 416, distance: 5.6
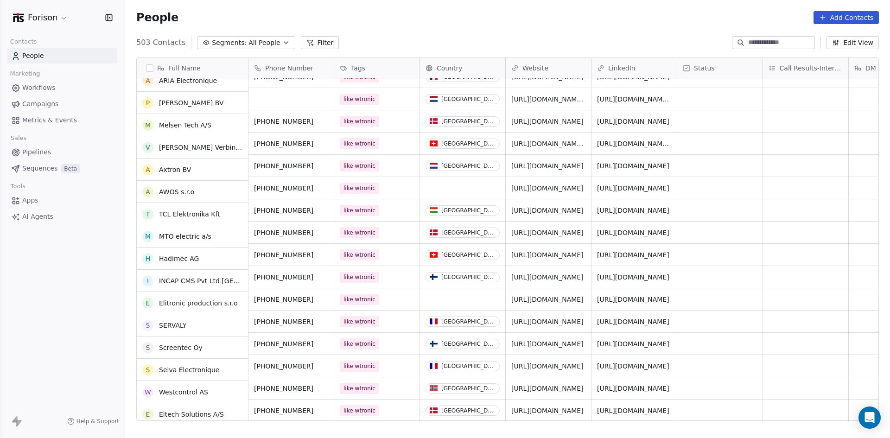
scroll to position [1845, 0]
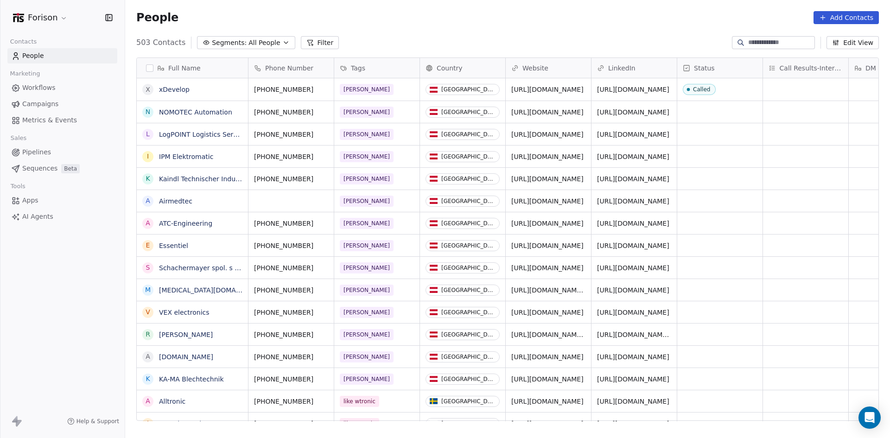
click at [44, 155] on span "Pipelines" at bounding box center [36, 152] width 29 height 10
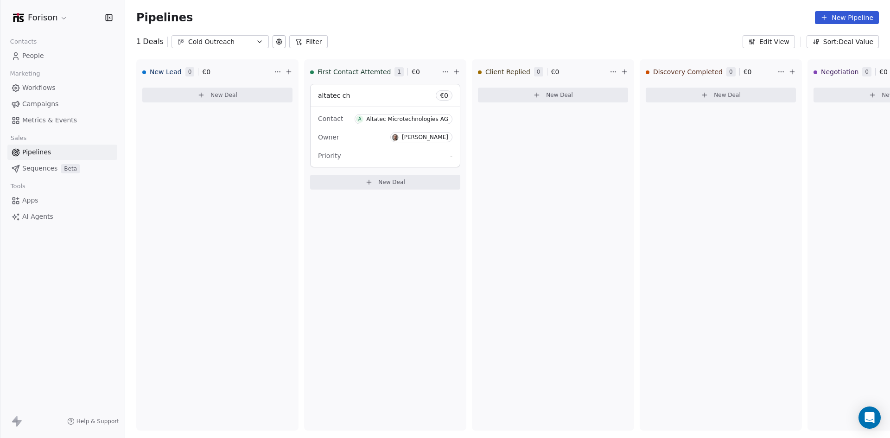
click at [224, 47] on button "Cold Outreach" at bounding box center [219, 41] width 97 height 13
click at [202, 132] on html "Forison Contacts People Marketing Workflows Campaigns Metrics & Events Sales Pi…" at bounding box center [445, 219] width 890 height 438
click at [57, 58] on link "People" at bounding box center [62, 55] width 110 height 15
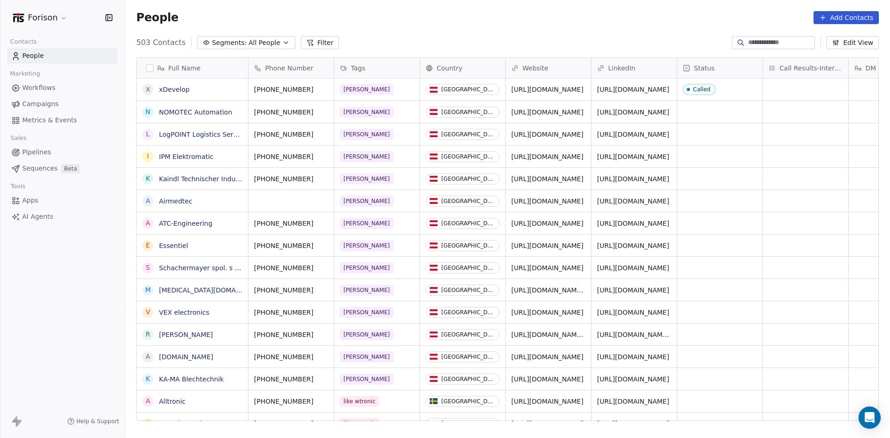
click at [354, 69] on span "Tags" at bounding box center [358, 67] width 14 height 9
click at [401, 52] on html "Forison Contacts People Marketing Workflows Campaigns Metrics & Events Sales Pi…" at bounding box center [445, 219] width 890 height 438
click at [263, 40] on span "All People" at bounding box center [264, 43] width 32 height 10
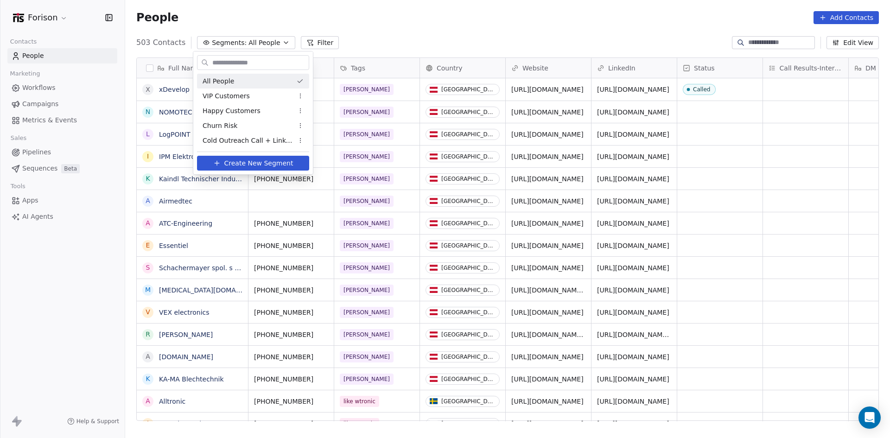
click at [260, 42] on html "Forison Contacts People Marketing Workflows Campaigns Metrics & Events Sales Pi…" at bounding box center [445, 219] width 890 height 438
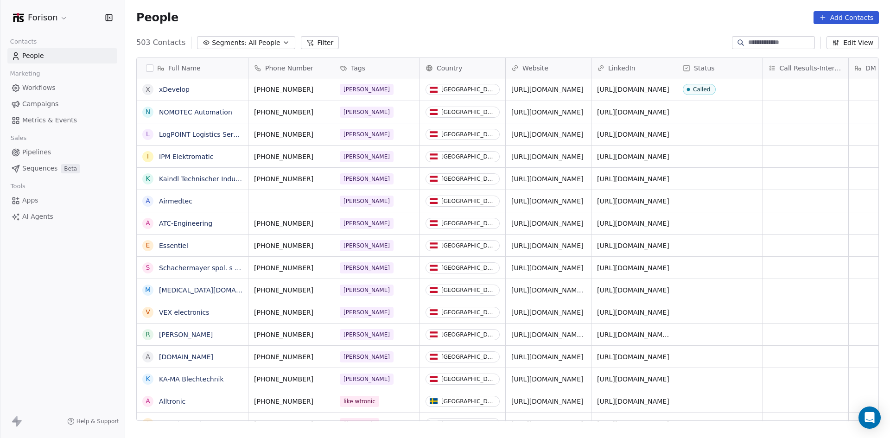
click at [317, 39] on button "Filter" at bounding box center [320, 42] width 38 height 13
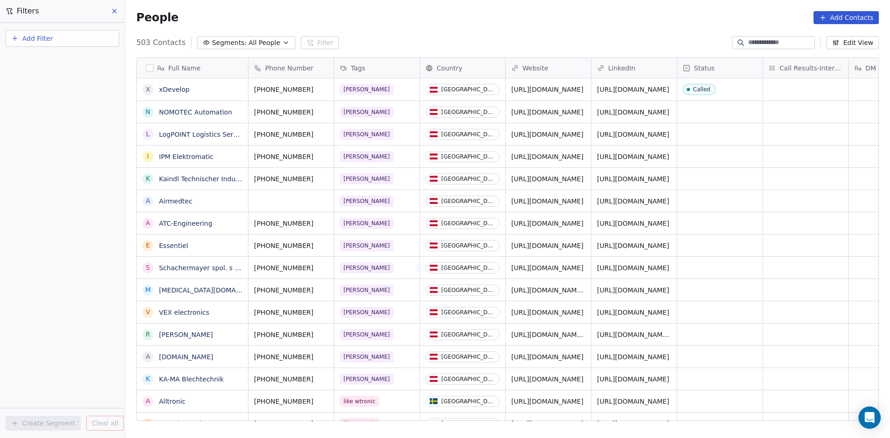
click at [110, 11] on button at bounding box center [115, 11] width 14 height 13
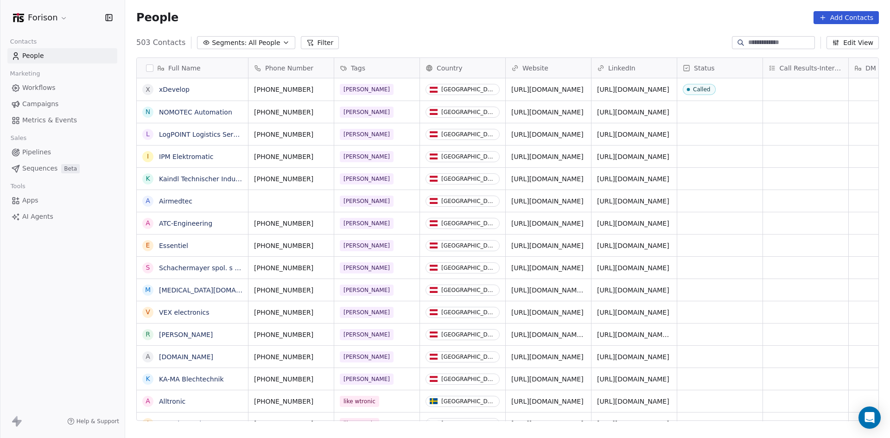
click at [309, 43] on button "Filter" at bounding box center [320, 42] width 38 height 13
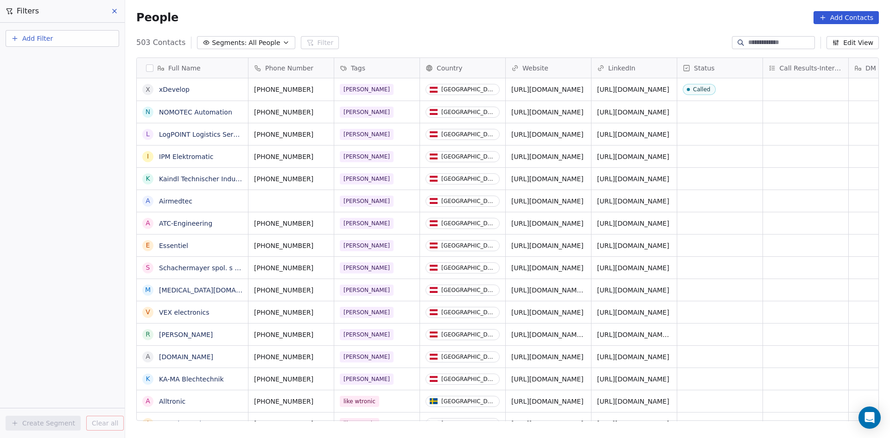
click at [60, 40] on button "Add Filter" at bounding box center [63, 38] width 114 height 17
click at [61, 60] on span "Contact properties" at bounding box center [45, 61] width 60 height 10
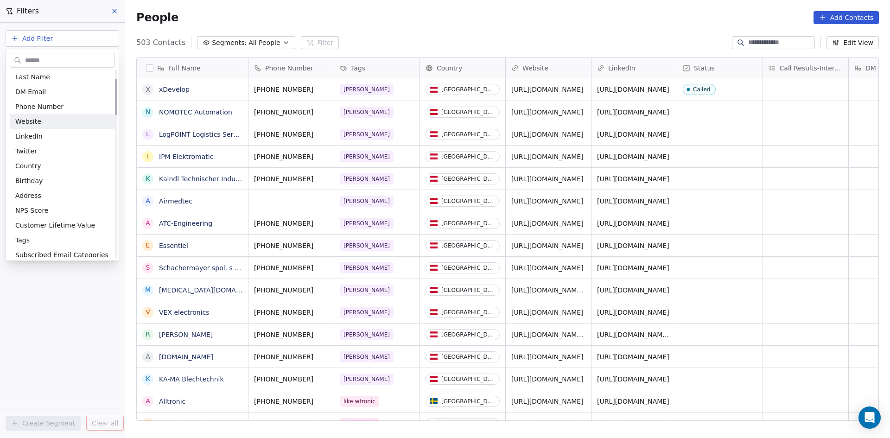
scroll to position [93, 0]
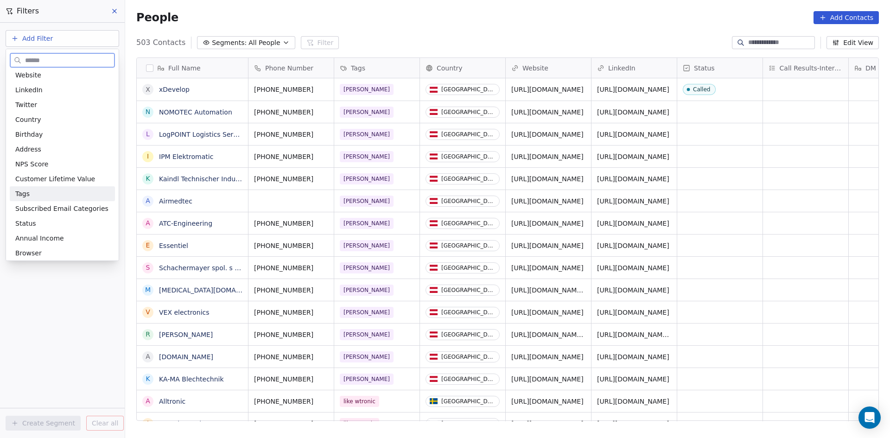
click at [38, 190] on div "Tags" at bounding box center [62, 193] width 94 height 9
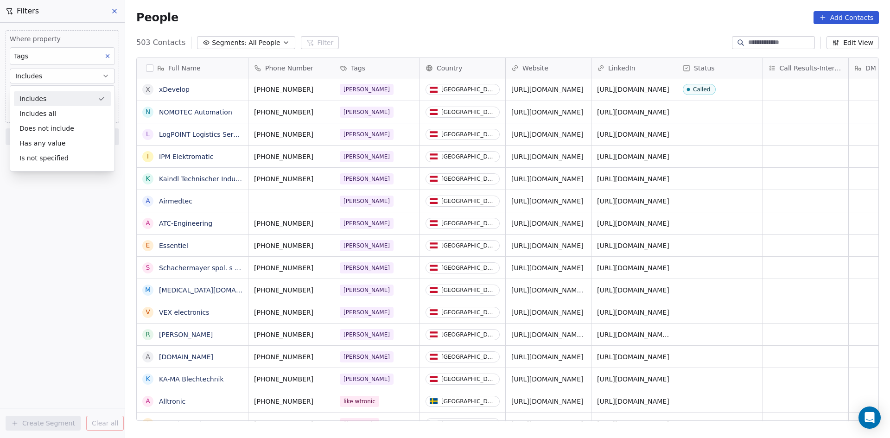
click at [55, 100] on div "Includes" at bounding box center [62, 98] width 97 height 15
click at [48, 96] on body "Forison Contacts People Marketing Workflows Campaigns Metrics & Events Sales Pi…" at bounding box center [445, 219] width 890 height 438
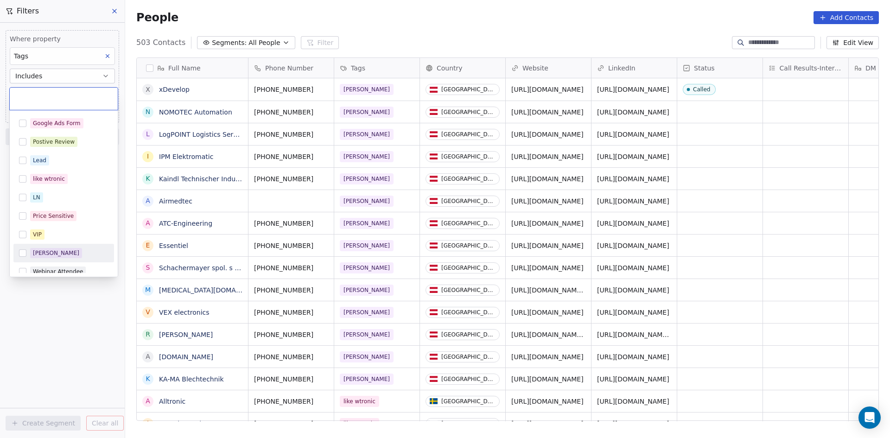
click at [32, 253] on span "[PERSON_NAME]" at bounding box center [56, 253] width 52 height 10
click at [60, 321] on html "Forison Contacts People Marketing Workflows Campaigns Metrics & Events Sales Pi…" at bounding box center [445, 219] width 890 height 438
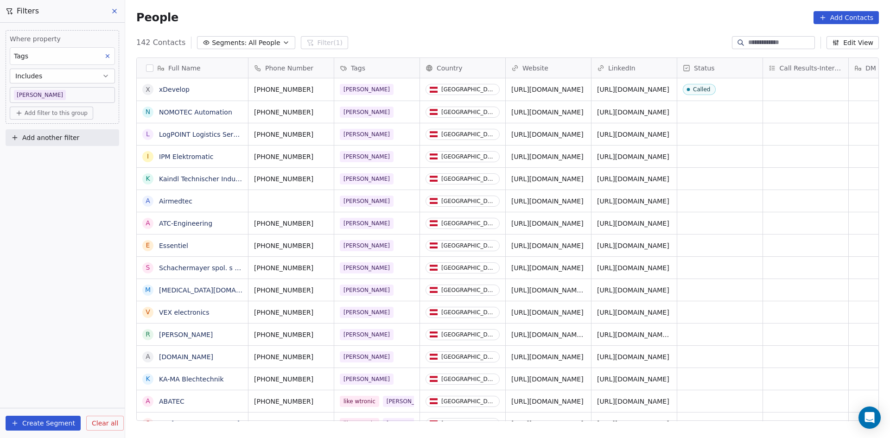
scroll to position [378, 758]
click at [112, 11] on icon at bounding box center [114, 10] width 7 height 7
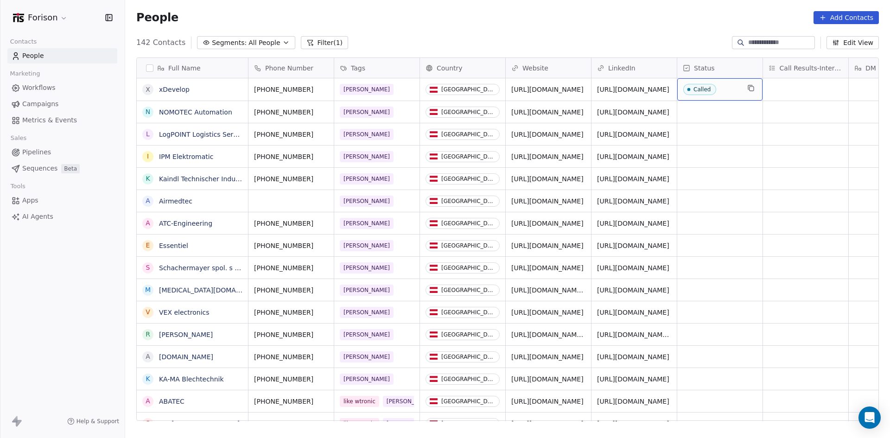
click at [706, 90] on div "Called" at bounding box center [701, 89] width 17 height 6
click at [708, 70] on span "Status" at bounding box center [704, 67] width 21 height 9
click at [722, 107] on html "Forison Contacts People Marketing Workflows Campaigns Metrics & Events Sales Pi…" at bounding box center [445, 219] width 890 height 438
click at [720, 90] on span "Called" at bounding box center [711, 90] width 57 height 12
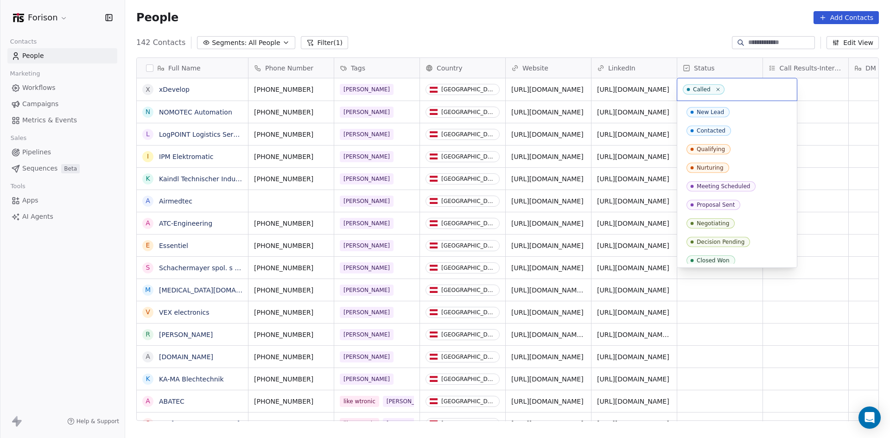
scroll to position [60, 0]
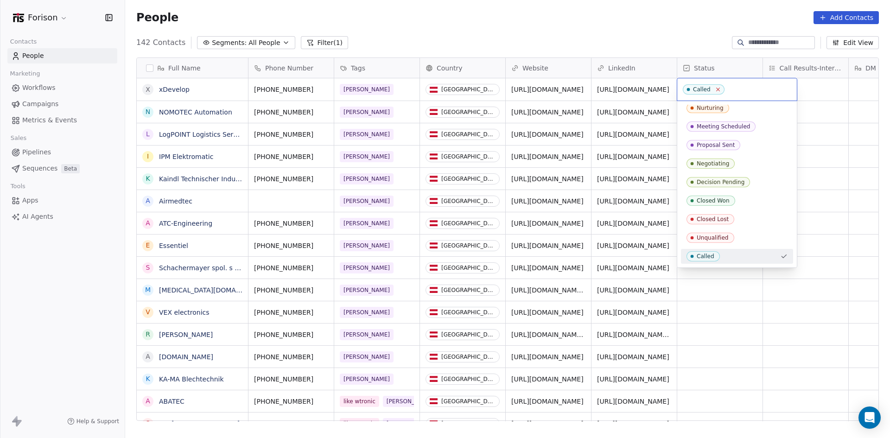
click at [719, 89] on icon at bounding box center [718, 89] width 6 height 6
click at [715, 324] on html "Forison Contacts People Marketing Workflows Campaigns Metrics & Events Sales Pi…" at bounding box center [445, 219] width 890 height 438
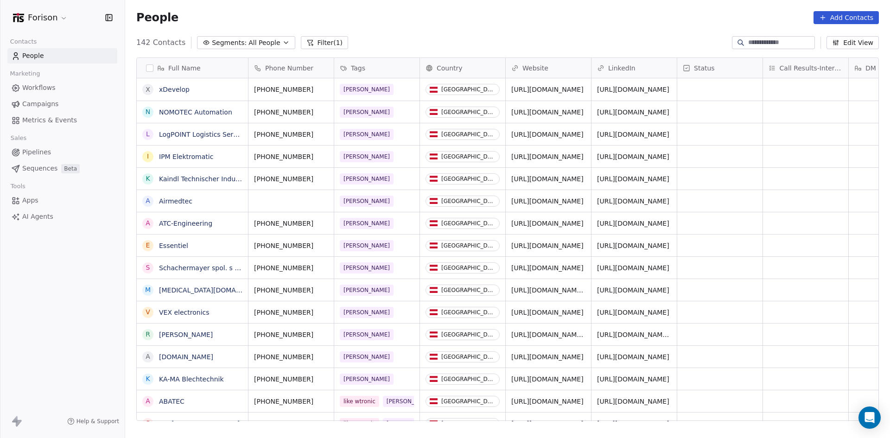
scroll to position [0, 0]
